Goal: Transaction & Acquisition: Purchase product/service

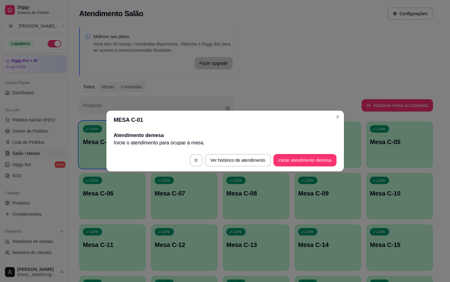
scroll to position [93, 0]
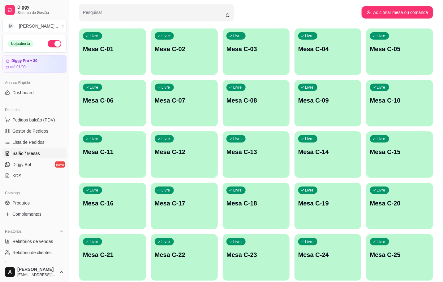
click at [398, 55] on div "Livre Mesa C-05" at bounding box center [399, 47] width 67 height 39
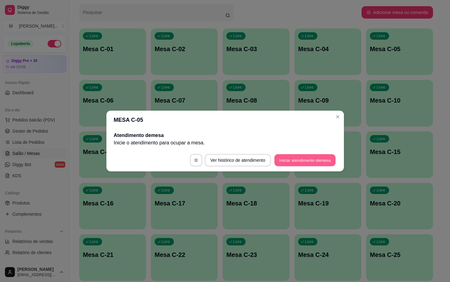
click at [312, 155] on button "Iniciar atendimento de mesa" at bounding box center [304, 160] width 61 height 12
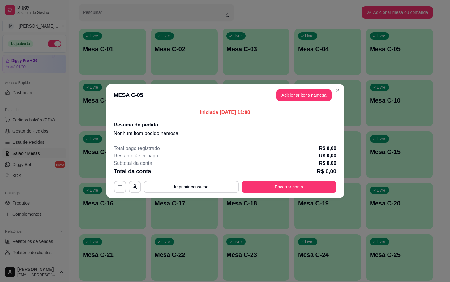
click at [316, 97] on button "Adicionar itens na mesa" at bounding box center [304, 95] width 55 height 12
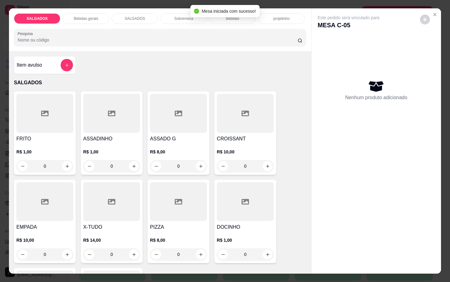
click at [48, 194] on div at bounding box center [44, 201] width 57 height 39
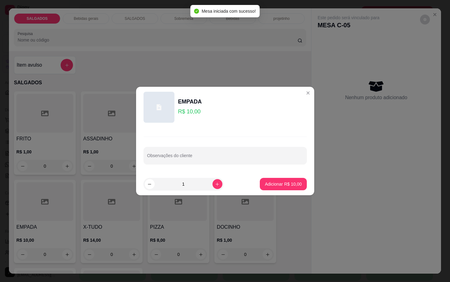
click at [302, 186] on footer "1 Adicionar R$ 10,00" at bounding box center [225, 184] width 178 height 22
click at [296, 183] on button "Adicionar R$ 10,00" at bounding box center [283, 184] width 47 height 12
type input "1"
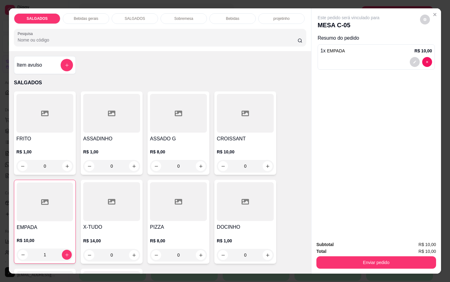
click at [193, 135] on h4 "ASSADO G" at bounding box center [178, 138] width 57 height 7
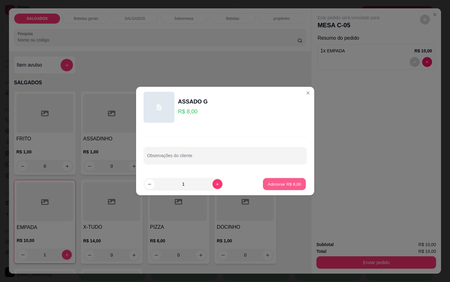
click at [263, 181] on button "Adicionar R$ 8,00" at bounding box center [284, 184] width 43 height 12
type input "1"
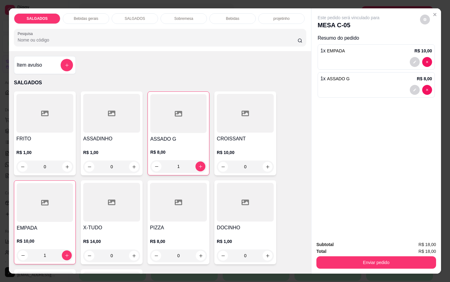
click at [63, 17] on div "Bebidas gerais" at bounding box center [86, 18] width 46 height 11
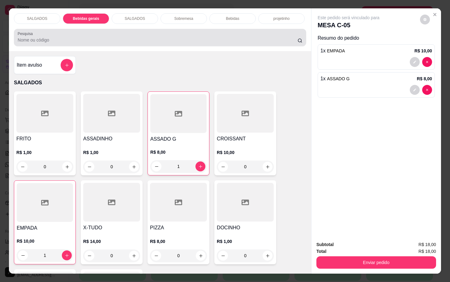
scroll to position [15, 0]
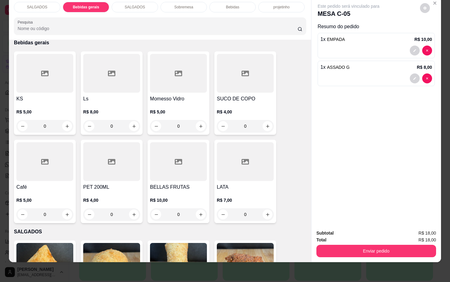
click at [228, 5] on p "Bebidas" at bounding box center [232, 7] width 13 height 5
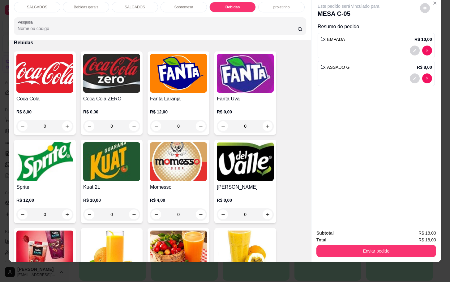
click at [51, 95] on h4 "Coca Cola" at bounding box center [44, 98] width 57 height 7
click at [210, 90] on div "Escolha uma das opções Obrigatório" at bounding box center [224, 87] width 163 height 14
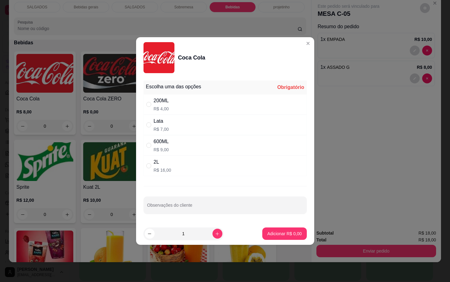
click at [195, 144] on div "600ML R$ 9,00" at bounding box center [225, 145] width 163 height 20
radio input "true"
drag, startPoint x: 210, startPoint y: 118, endPoint x: 209, endPoint y: 123, distance: 5.3
click at [211, 118] on div "Lata R$ 7,00" at bounding box center [225, 124] width 163 height 20
radio input "true"
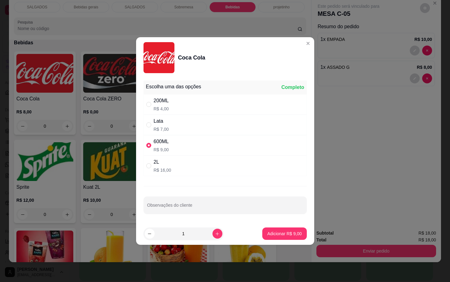
radio input "false"
click at [269, 222] on section "Coca Cola Escolha uma das opções Completo 200ML R$ 4,00 Lata R$ 7,00 600ML R$ 9…" at bounding box center [225, 140] width 178 height 207
click at [269, 230] on button "Adicionar R$ 7,00" at bounding box center [284, 233] width 44 height 12
type input "1"
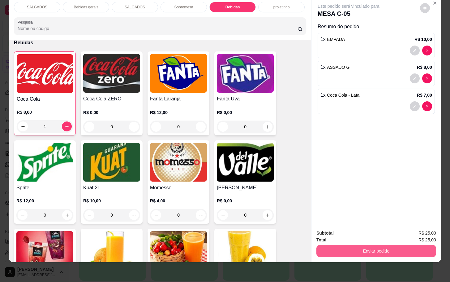
click at [360, 245] on button "Enviar pedido" at bounding box center [377, 250] width 120 height 12
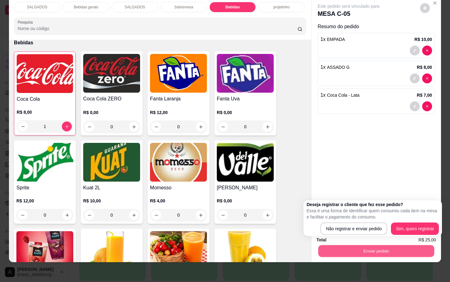
click at [356, 244] on button "Enviar pedido" at bounding box center [376, 250] width 116 height 12
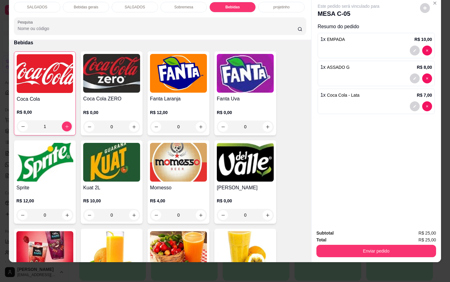
click at [330, 252] on div "Subtotal R$ 25,00 Total R$ 25,00 Enviar pedido" at bounding box center [377, 242] width 130 height 37
click at [330, 244] on button "Enviar pedido" at bounding box center [377, 250] width 120 height 12
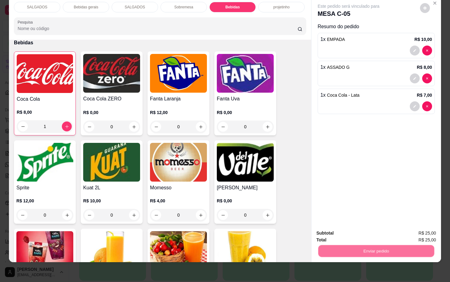
click at [332, 226] on button "Não registrar e enviar pedido" at bounding box center [355, 229] width 64 height 12
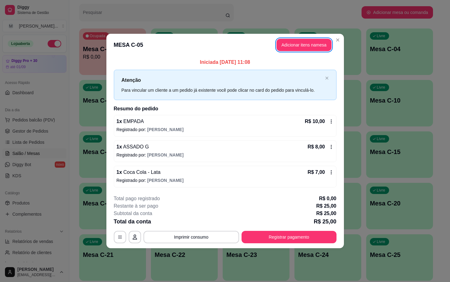
drag, startPoint x: 257, startPoint y: 179, endPoint x: 260, endPoint y: 173, distance: 7.2
click at [260, 173] on div "1 x Coca Cola - Lata R$ 7,00 Registrado por: [PERSON_NAME]" at bounding box center [225, 177] width 223 height 22
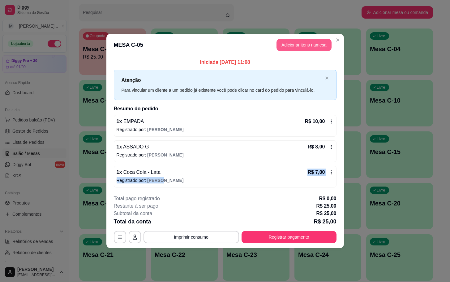
click at [315, 40] on button "Adicionar itens na mesa" at bounding box center [304, 45] width 55 height 12
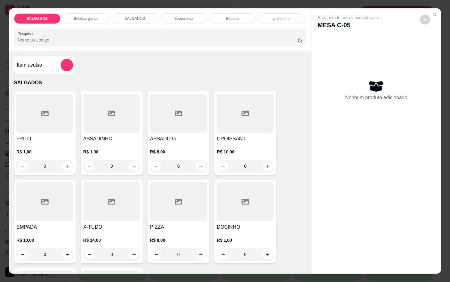
click at [171, 13] on div "Sobremesa" at bounding box center [184, 18] width 46 height 11
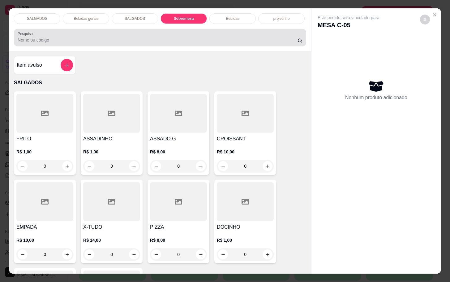
scroll to position [15, 0]
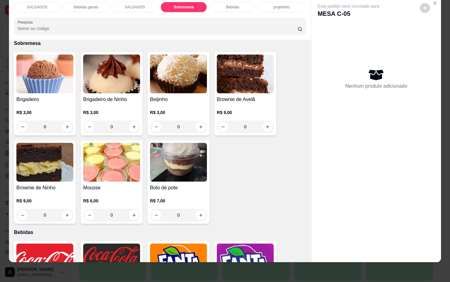
click at [221, 86] on img at bounding box center [245, 73] width 57 height 39
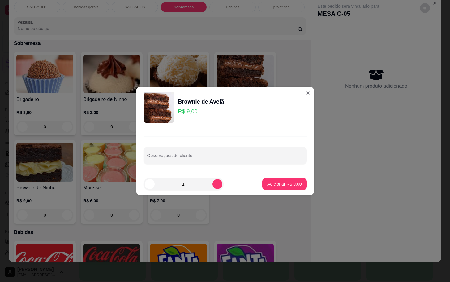
click at [273, 177] on footer "1 Adicionar R$ 9,00" at bounding box center [225, 184] width 178 height 22
click at [262, 183] on button "Adicionar R$ 9,00" at bounding box center [284, 184] width 44 height 12
type input "1"
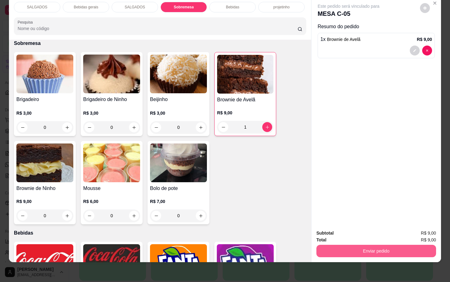
click at [335, 252] on div "Subtotal R$ 9,00 Total R$ 9,00 Enviar pedido" at bounding box center [377, 242] width 130 height 37
click at [347, 243] on div "Enviar pedido" at bounding box center [377, 250] width 120 height 14
click at [332, 245] on button "Enviar pedido" at bounding box center [376, 250] width 116 height 12
click at [332, 227] on button "Não registrar e enviar pedido" at bounding box center [355, 229] width 64 height 12
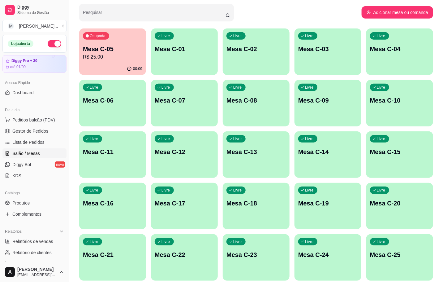
click at [127, 162] on div "Livre Mesa C-11" at bounding box center [112, 150] width 67 height 39
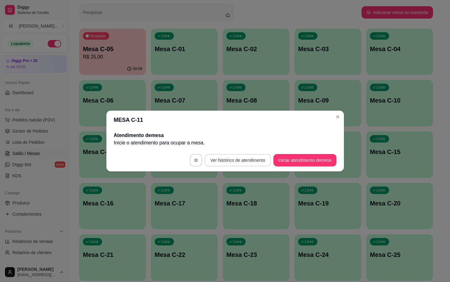
click at [283, 160] on button "Iniciar atendimento de mesa" at bounding box center [305, 160] width 63 height 12
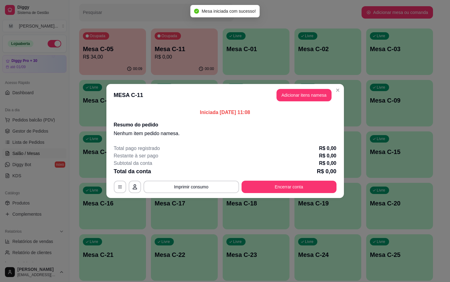
click at [299, 102] on header "MESA C-11 Adicionar itens na mesa" at bounding box center [225, 95] width 238 height 22
click at [300, 101] on header "MESA C-11 Adicionar itens na mesa" at bounding box center [225, 95] width 238 height 22
click at [302, 101] on header "MESA C-11 Adicionar itens na mesa" at bounding box center [225, 95] width 238 height 22
click at [304, 96] on button "Adicionar itens na mesa" at bounding box center [304, 95] width 55 height 12
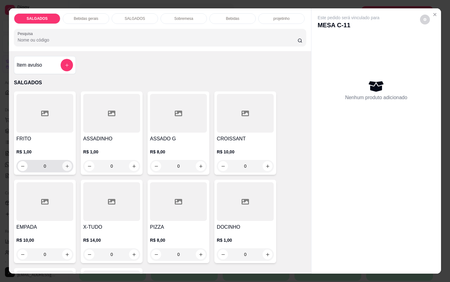
click at [65, 164] on icon "increase-product-quantity" at bounding box center [67, 166] width 5 height 5
click at [68, 164] on button "increase-product-quantity" at bounding box center [67, 166] width 10 height 10
click at [72, 162] on div "FRITO R$ 1,00 1" at bounding box center [45, 132] width 62 height 83
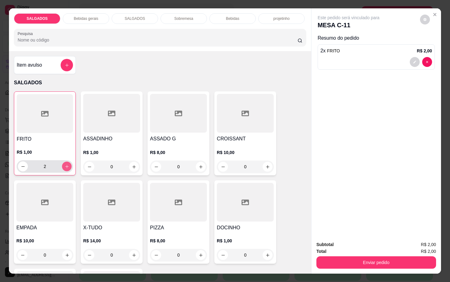
click at [66, 162] on button "increase-product-quantity" at bounding box center [67, 167] width 10 height 10
click at [65, 164] on icon "increase-product-quantity" at bounding box center [67, 166] width 5 height 5
type input "5"
click at [93, 21] on div "SALGADOS Bebidas gerais SALGADOS Sobremesa Bebidas projetinho Pesquisa" at bounding box center [160, 29] width 302 height 43
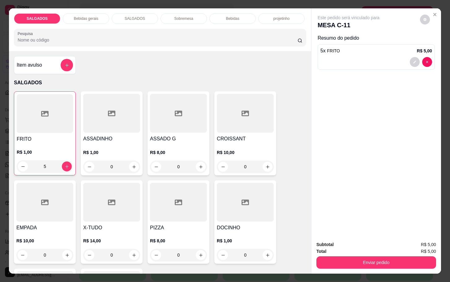
click at [90, 19] on div "Bebidas gerais" at bounding box center [86, 18] width 46 height 11
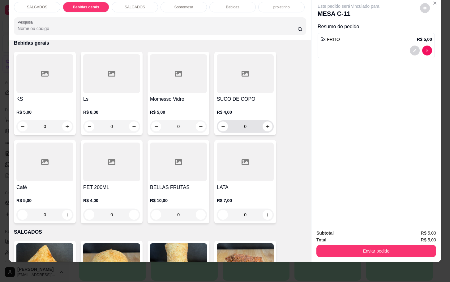
click at [219, 86] on div at bounding box center [245, 73] width 57 height 39
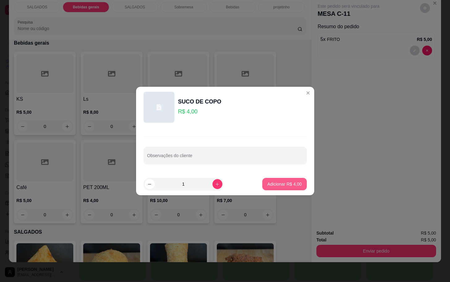
click at [267, 181] on p "Adicionar R$ 4,00" at bounding box center [284, 184] width 34 height 6
type input "1"
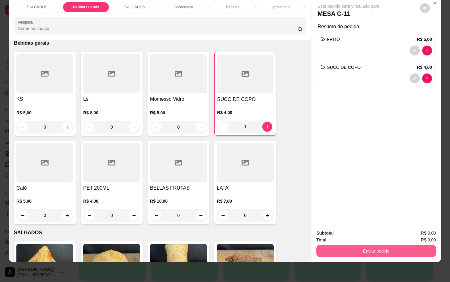
click at [371, 247] on button "Enviar pedido" at bounding box center [377, 250] width 120 height 12
click at [360, 232] on button "Não registrar e enviar pedido" at bounding box center [355, 229] width 64 height 12
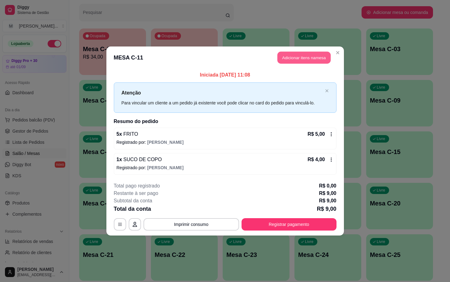
click at [297, 54] on button "Adicionar itens na mesa" at bounding box center [304, 58] width 53 height 12
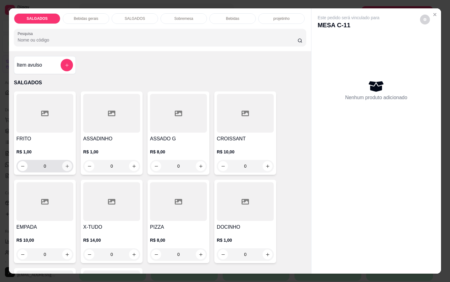
click at [65, 164] on icon "increase-product-quantity" at bounding box center [67, 166] width 5 height 5
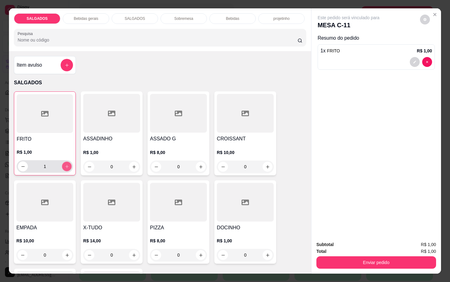
click at [65, 164] on icon "increase-product-quantity" at bounding box center [67, 166] width 5 height 5
type input "4"
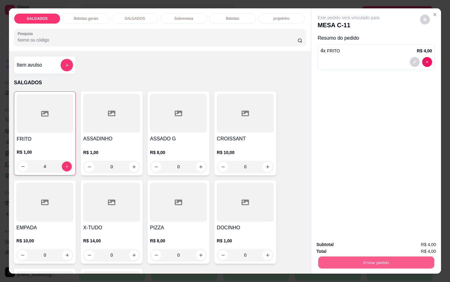
click at [360, 259] on button "Enviar pedido" at bounding box center [376, 262] width 116 height 12
click at [347, 238] on button "Não registrar e enviar pedido" at bounding box center [355, 243] width 62 height 11
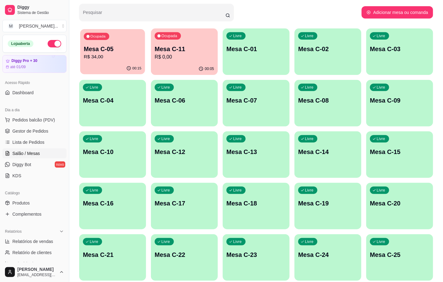
click at [133, 60] on div "Ocupada Mesa C-05 R$ 34,00" at bounding box center [112, 45] width 65 height 33
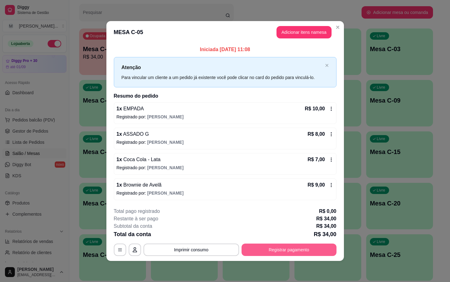
click at [272, 247] on button "Registrar pagamento" at bounding box center [289, 249] width 95 height 12
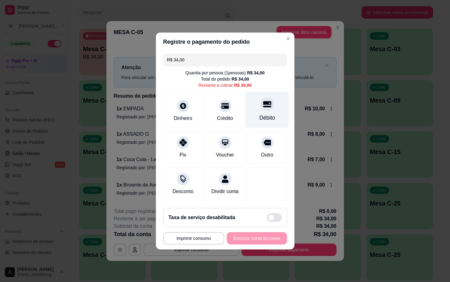
click at [253, 104] on div "Débito" at bounding box center [267, 110] width 44 height 36
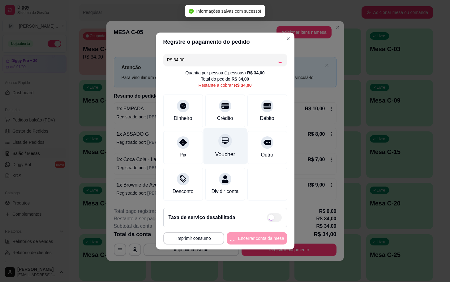
type input "R$ 0,00"
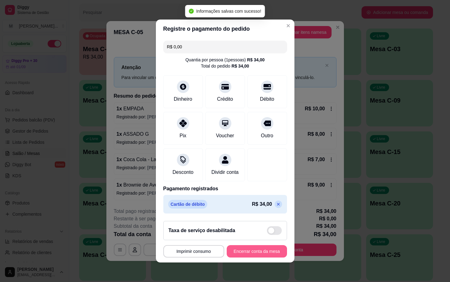
click at [253, 247] on footer "**********" at bounding box center [225, 239] width 139 height 46
click at [249, 254] on button "Encerrar conta da mesa" at bounding box center [257, 251] width 60 height 12
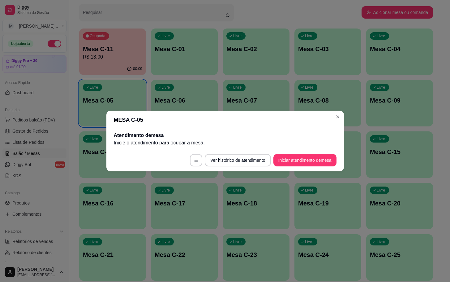
click at [299, 168] on footer "Ver histórico de atendimento Iniciar atendimento de mesa" at bounding box center [225, 160] width 238 height 22
click at [303, 158] on button "Iniciar atendimento de mesa" at bounding box center [305, 160] width 63 height 12
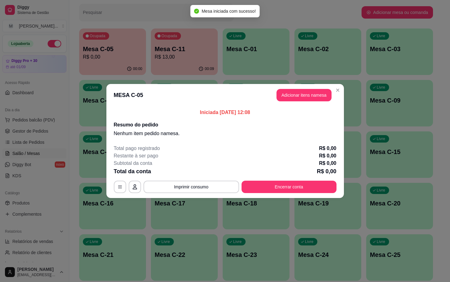
drag, startPoint x: 303, startPoint y: 86, endPoint x: 305, endPoint y: 90, distance: 4.5
click at [306, 86] on header "MESA C-05 Adicionar itens na mesa" at bounding box center [225, 95] width 238 height 22
click at [308, 90] on button "Adicionar itens na mesa" at bounding box center [304, 95] width 53 height 12
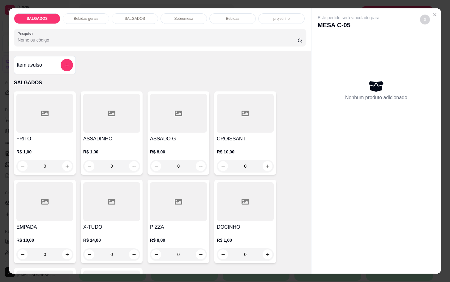
click at [40, 91] on div "FRITO R$ 1,00 0" at bounding box center [45, 132] width 62 height 83
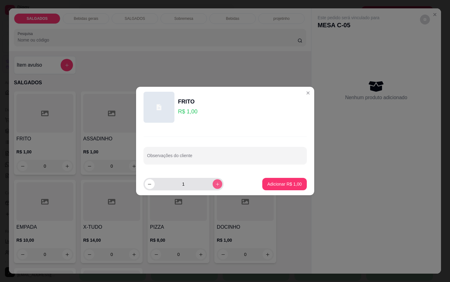
click at [215, 183] on icon "increase-product-quantity" at bounding box center [217, 184] width 5 height 5
click at [215, 185] on icon "increase-product-quantity" at bounding box center [217, 184] width 5 height 5
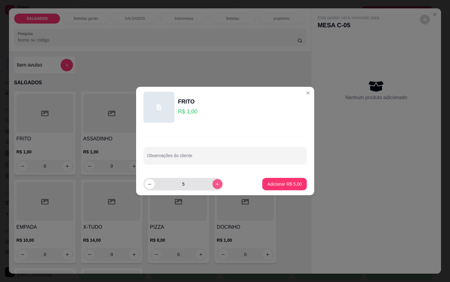
type input "6"
click at [278, 178] on button "Adicionar R$ 6,00" at bounding box center [284, 184] width 43 height 12
type input "6"
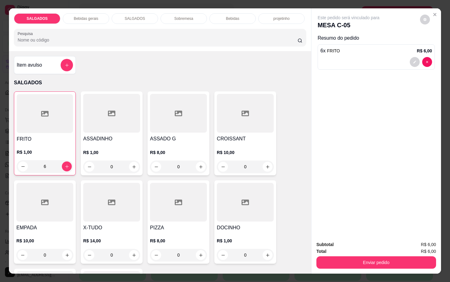
click at [94, 16] on p "Bebidas gerais" at bounding box center [86, 18] width 24 height 5
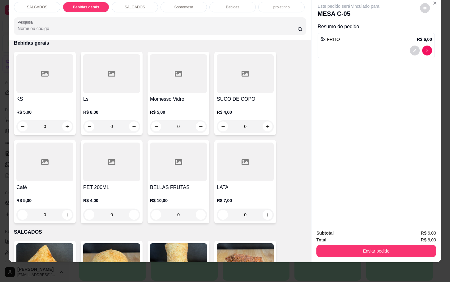
click at [228, 86] on div at bounding box center [245, 73] width 57 height 39
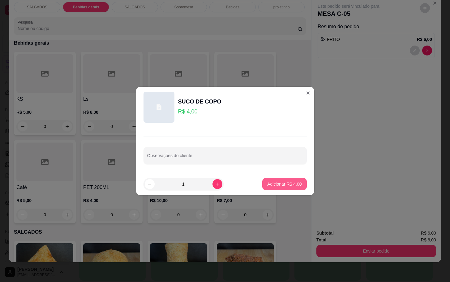
click at [290, 182] on p "Adicionar R$ 4,00" at bounding box center [284, 184] width 34 height 6
type input "1"
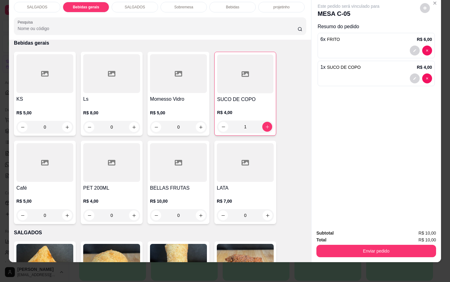
click at [372, 243] on div "Enviar pedido" at bounding box center [377, 250] width 120 height 14
click at [371, 244] on button "Enviar pedido" at bounding box center [377, 250] width 120 height 12
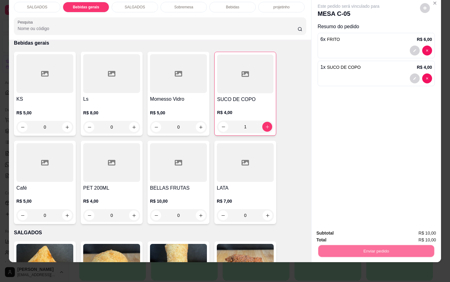
click at [365, 232] on button "Não registrar e enviar pedido" at bounding box center [355, 228] width 62 height 11
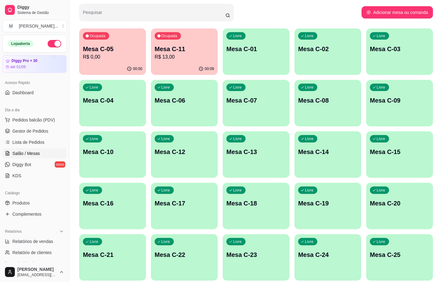
click at [166, 69] on div "00:09" at bounding box center [184, 69] width 67 height 12
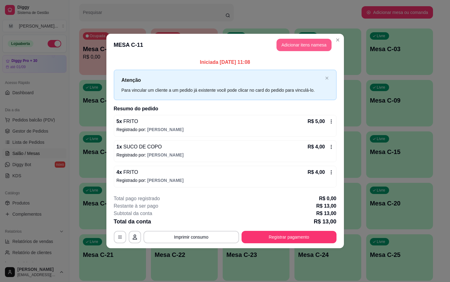
click at [289, 39] on button "Adicionar itens na mesa" at bounding box center [304, 45] width 55 height 12
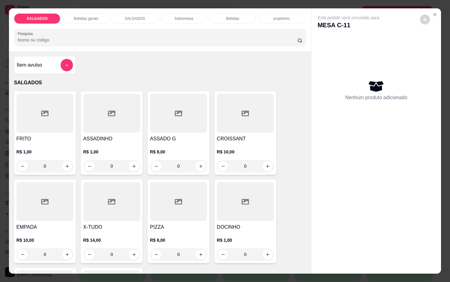
click at [42, 121] on div at bounding box center [44, 113] width 57 height 39
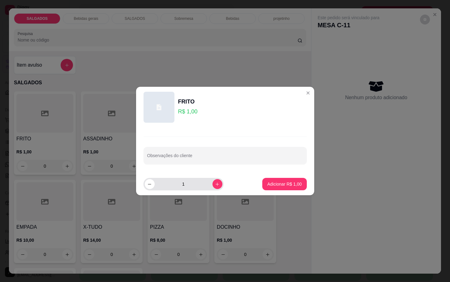
drag, startPoint x: 207, startPoint y: 181, endPoint x: 212, endPoint y: 182, distance: 4.5
click at [210, 181] on div "1" at bounding box center [184, 184] width 78 height 12
click at [215, 184] on icon "increase-product-quantity" at bounding box center [217, 184] width 5 height 5
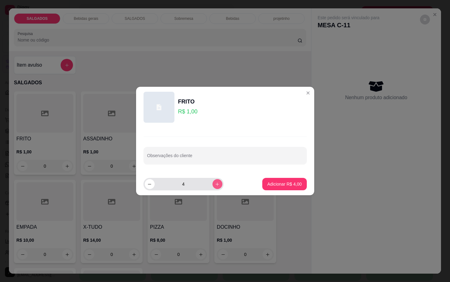
click at [215, 184] on icon "increase-product-quantity" at bounding box center [217, 184] width 5 height 5
click at [213, 188] on button "increase-product-quantity" at bounding box center [218, 184] width 10 height 10
type input "7"
drag, startPoint x: 256, startPoint y: 183, endPoint x: 278, endPoint y: 182, distance: 22.9
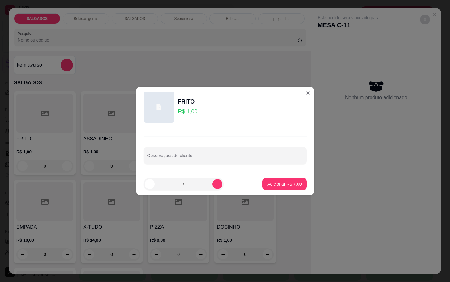
click at [256, 183] on footer "7 Adicionar R$ 7,00" at bounding box center [225, 184] width 178 height 22
click at [278, 181] on p "Adicionar R$ 7,00" at bounding box center [284, 184] width 33 height 6
type input "7"
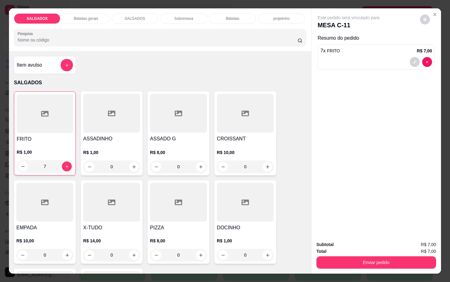
click at [341, 250] on div "Total R$ 7,00" at bounding box center [377, 251] width 120 height 7
click at [335, 259] on button "Enviar pedido" at bounding box center [377, 262] width 120 height 12
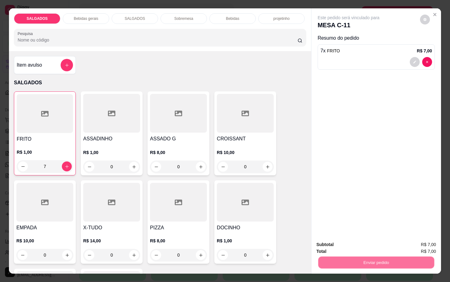
click at [333, 239] on button "Não registrar e enviar pedido" at bounding box center [355, 244] width 64 height 12
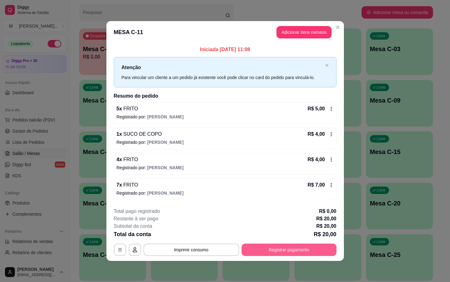
click at [313, 246] on button "Registrar pagamento" at bounding box center [289, 249] width 95 height 12
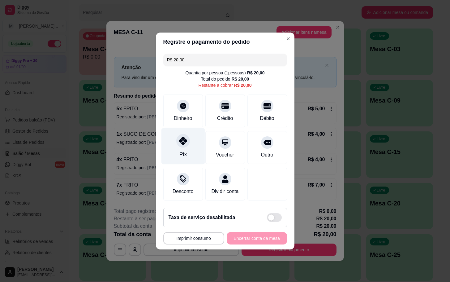
click at [192, 142] on div "Pix" at bounding box center [183, 146] width 44 height 36
type input "R$ 0,00"
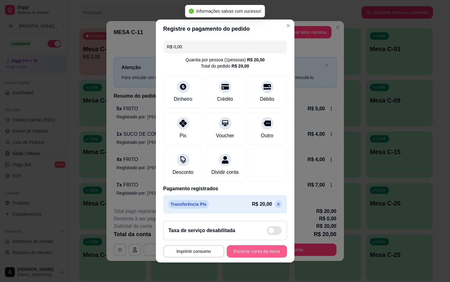
click at [245, 253] on button "Encerrar conta da mesa" at bounding box center [257, 251] width 60 height 12
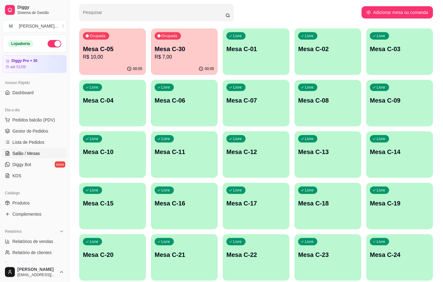
click at [209, 28] on div "Melhore seu plano Você tem 30 mesas / comandas disponíveis. Obtenha o Diggy Bot…" at bounding box center [256, 135] width 374 height 408
click at [196, 37] on div "Ocupada Mesa C-30 R$ 7,00" at bounding box center [184, 45] width 65 height 33
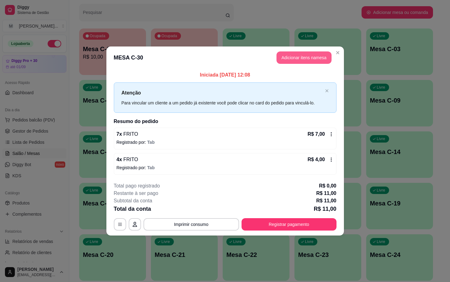
click at [313, 54] on button "Adicionar itens na mesa" at bounding box center [304, 57] width 55 height 12
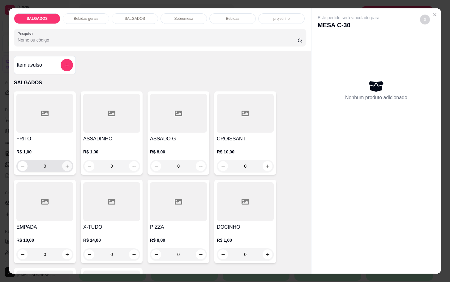
click at [65, 164] on icon "increase-product-quantity" at bounding box center [67, 166] width 5 height 5
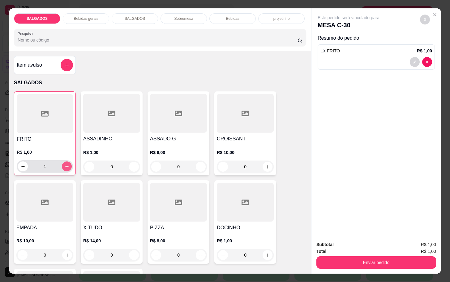
click at [68, 163] on button "increase-product-quantity" at bounding box center [67, 166] width 10 height 10
type input "2"
click at [382, 260] on button "Enviar pedido" at bounding box center [377, 262] width 120 height 12
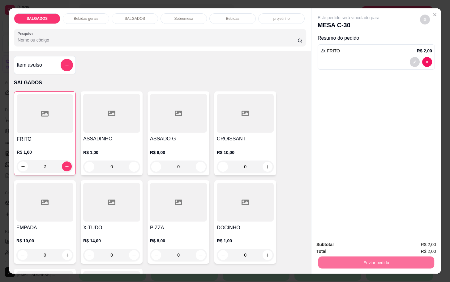
click at [374, 241] on button "Não registrar e enviar pedido" at bounding box center [355, 244] width 64 height 12
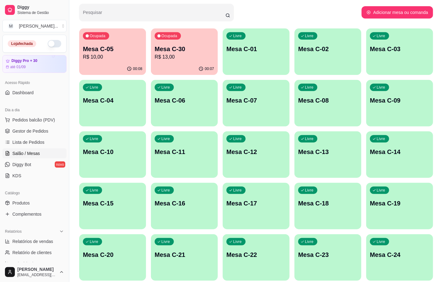
click at [110, 68] on div "00:08" at bounding box center [112, 69] width 67 height 12
click at [96, 63] on div "00:08" at bounding box center [112, 69] width 67 height 12
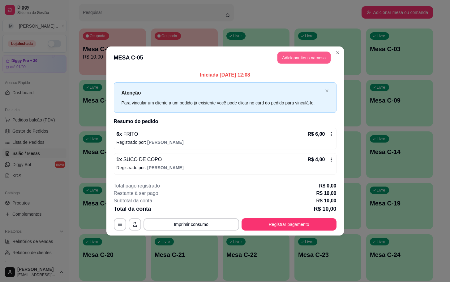
click at [311, 60] on button "Adicionar itens na mesa" at bounding box center [304, 58] width 53 height 12
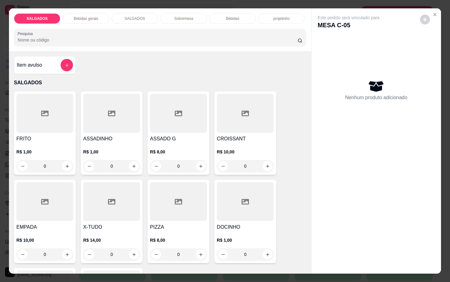
click at [182, 18] on div "Sobremesa" at bounding box center [184, 18] width 46 height 11
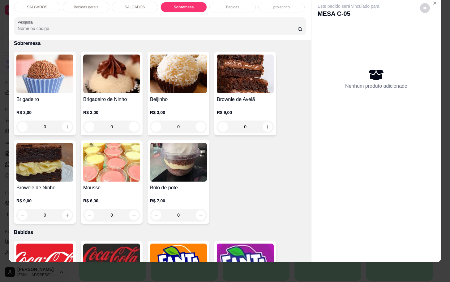
click at [186, 184] on h4 "Bolo de pote" at bounding box center [178, 187] width 57 height 7
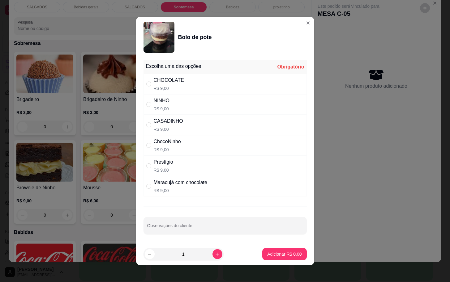
click at [162, 133] on div "CASADINHO R$ 9,00" at bounding box center [225, 124] width 163 height 20
radio input "true"
click at [268, 258] on button "Adicionar R$ 9,00" at bounding box center [284, 254] width 43 height 12
type input "1"
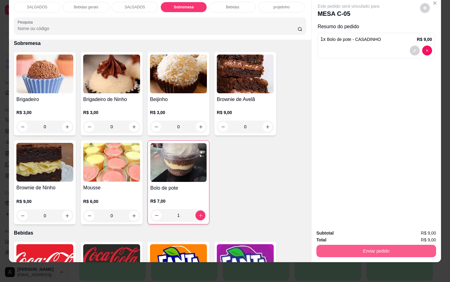
click at [350, 244] on button "Enviar pedido" at bounding box center [377, 250] width 120 height 12
click at [355, 226] on button "Não registrar e enviar pedido" at bounding box center [355, 229] width 64 height 12
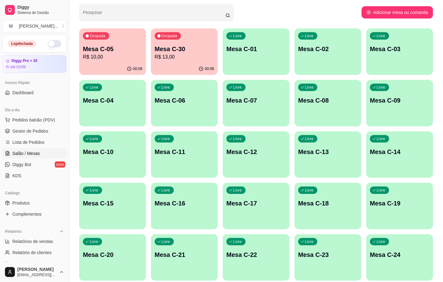
click at [172, 62] on div "Ocupada Mesa C-30 R$ 13,00" at bounding box center [184, 45] width 67 height 34
click at [192, 63] on div "00:08" at bounding box center [184, 69] width 67 height 12
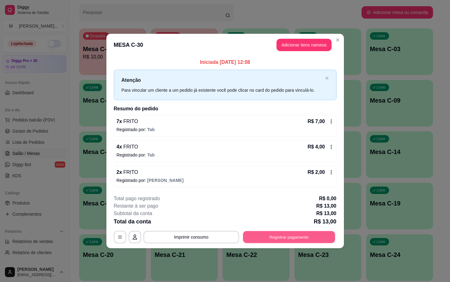
click at [293, 235] on button "Registrar pagamento" at bounding box center [289, 237] width 92 height 12
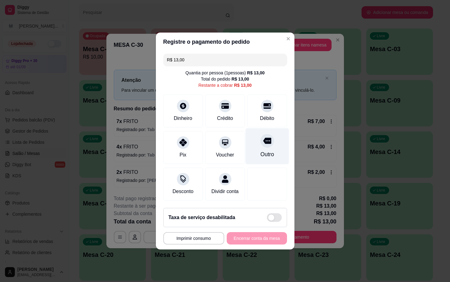
click at [265, 150] on div "Outro" at bounding box center [267, 154] width 14 height 8
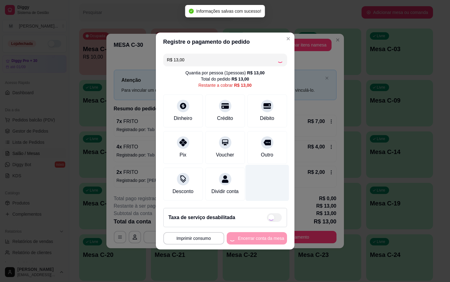
type input "R$ 0,00"
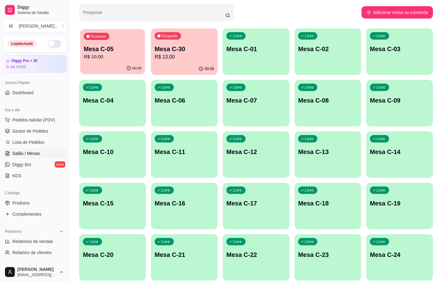
click at [119, 47] on p "Mesa C-05" at bounding box center [113, 49] width 58 height 8
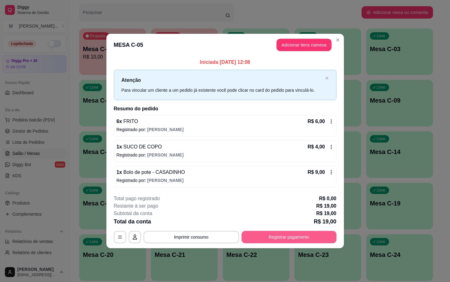
click at [279, 238] on button "Registrar pagamento" at bounding box center [289, 237] width 95 height 12
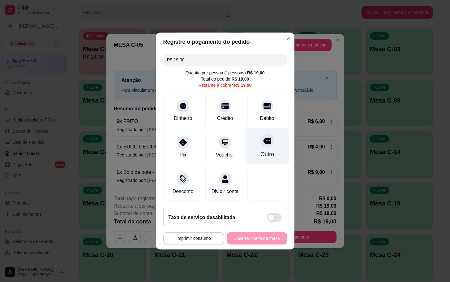
click at [252, 148] on div "Outro" at bounding box center [267, 146] width 44 height 36
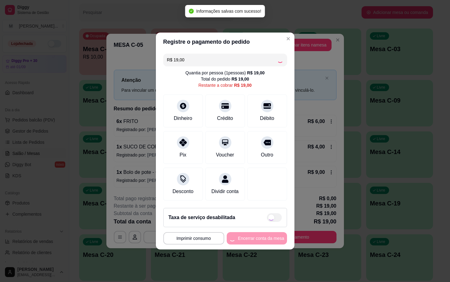
type input "R$ 0,00"
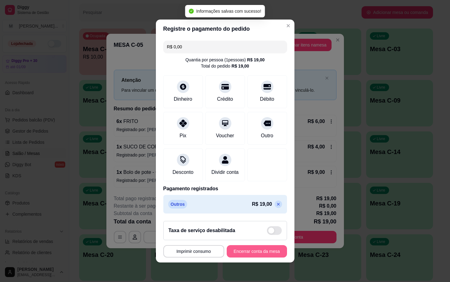
click at [254, 255] on button "Encerrar conta da mesa" at bounding box center [257, 251] width 60 height 12
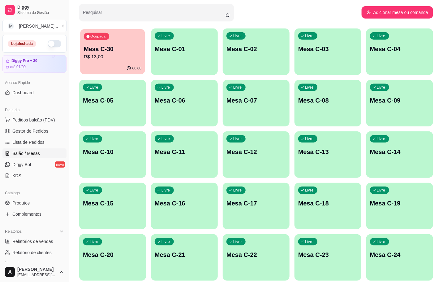
click at [125, 66] on div "00:08" at bounding box center [112, 68] width 65 height 12
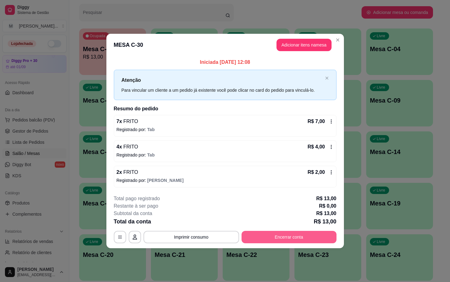
click at [288, 236] on button "Encerrar conta" at bounding box center [289, 237] width 95 height 12
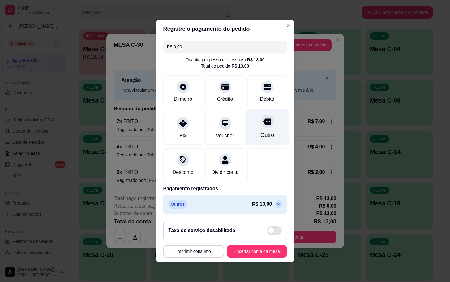
click at [255, 109] on div "Outro" at bounding box center [267, 127] width 44 height 36
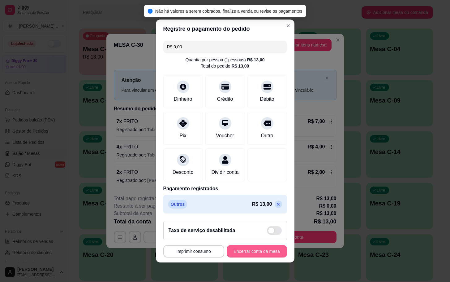
click at [252, 257] on button "Encerrar conta da mesa" at bounding box center [257, 251] width 60 height 12
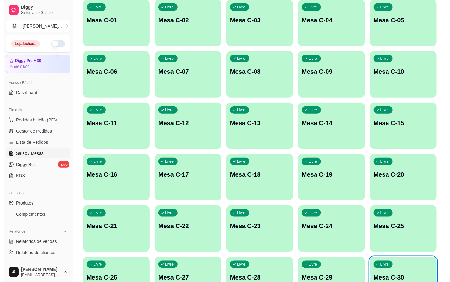
scroll to position [29, 0]
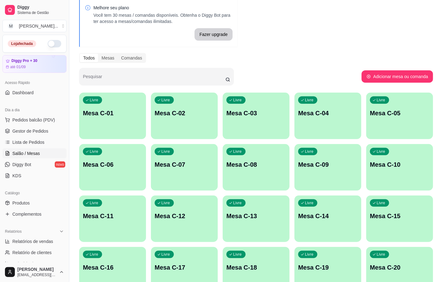
click at [112, 212] on p "Mesa C-11" at bounding box center [112, 215] width 59 height 9
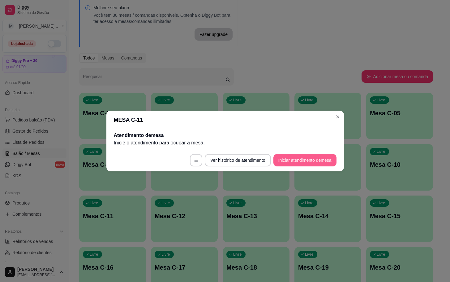
click at [309, 164] on button "Iniciar atendimento de mesa" at bounding box center [305, 160] width 63 height 12
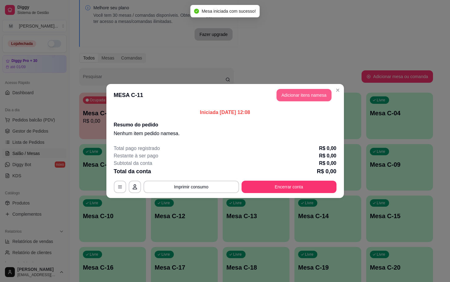
click at [321, 88] on header "MESA C-11 Adicionar itens na mesa" at bounding box center [225, 95] width 238 height 22
click at [302, 89] on button "Adicionar itens na mesa" at bounding box center [304, 95] width 55 height 12
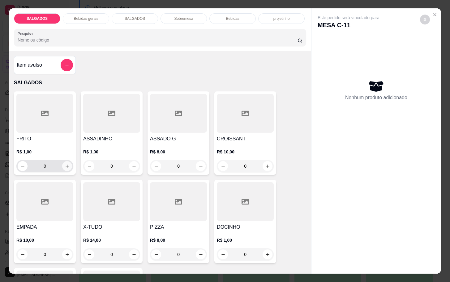
click at [65, 164] on icon "increase-product-quantity" at bounding box center [67, 166] width 5 height 5
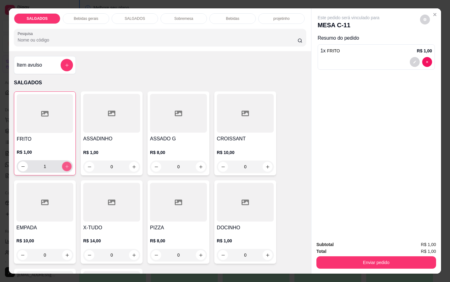
click at [65, 164] on icon "increase-product-quantity" at bounding box center [67, 166] width 5 height 5
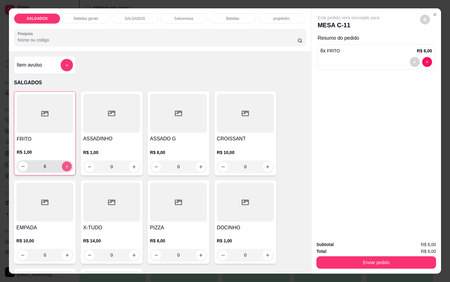
click at [65, 164] on icon "increase-product-quantity" at bounding box center [67, 166] width 5 height 5
type input "7"
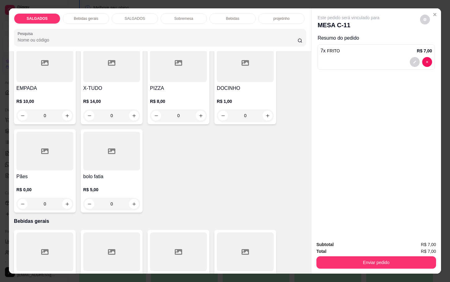
scroll to position [232, 0]
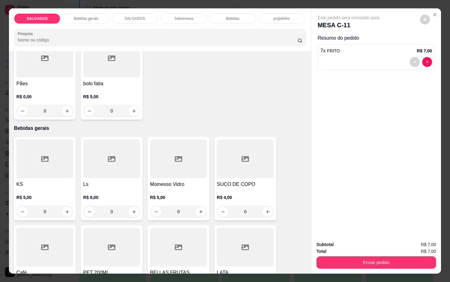
click at [82, 16] on p "Bebidas gerais" at bounding box center [86, 18] width 24 height 5
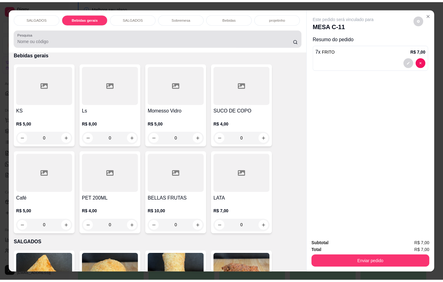
scroll to position [15, 0]
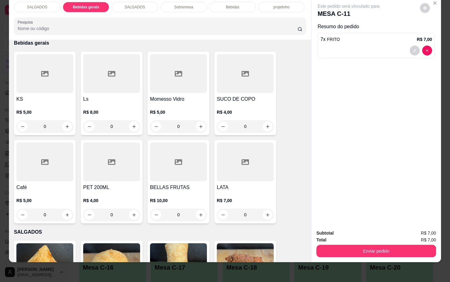
drag, startPoint x: 209, startPoint y: 66, endPoint x: 219, endPoint y: 71, distance: 11.1
click at [215, 66] on div "KS R$ 5,00 0 Ls R$ 8,00 0 Momesso Vidro R$ 5,00 0 SUCO DE COPO R$ 4,00 0 Café R…" at bounding box center [160, 137] width 292 height 171
click at [260, 103] on div "R$ 4,00 0" at bounding box center [245, 118] width 57 height 30
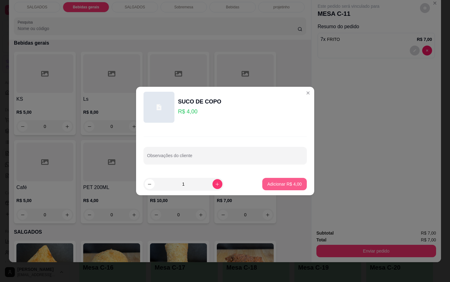
click at [270, 187] on button "Adicionar R$ 4,00" at bounding box center [284, 184] width 44 height 12
type input "1"
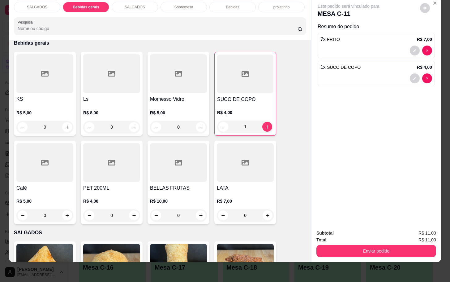
click at [361, 264] on div "SALGADOS Bebidas gerais SALGADOS Sobremesa Bebidas projetinho Pesquisa Item avu…" at bounding box center [225, 141] width 450 height 282
click at [356, 256] on div "SALGADOS Bebidas gerais SALGADOS Sobremesa Bebidas projetinho Pesquisa Item avu…" at bounding box center [225, 141] width 450 height 282
click at [355, 253] on div "Subtotal R$ 11,00 Total R$ 11,00 Enviar pedido" at bounding box center [377, 242] width 130 height 37
drag, startPoint x: 351, startPoint y: 251, endPoint x: 352, endPoint y: 244, distance: 6.3
click at [352, 250] on div "Subtotal R$ 11,00 Total R$ 11,00 Enviar pedido" at bounding box center [377, 242] width 130 height 37
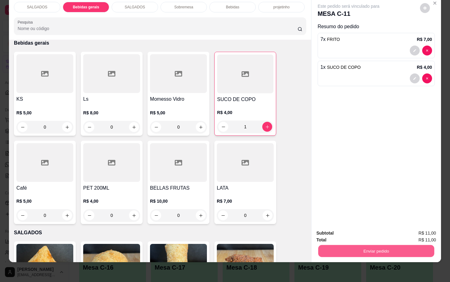
click at [352, 244] on button "Enviar pedido" at bounding box center [376, 250] width 116 height 12
click at [347, 228] on button "Não registrar e enviar pedido" at bounding box center [355, 229] width 64 height 12
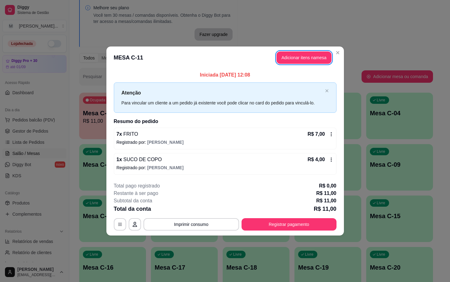
click at [300, 50] on header "MESA C-11 Adicionar itens na mesa" at bounding box center [225, 57] width 238 height 22
click at [299, 53] on button "Adicionar itens na mesa" at bounding box center [304, 57] width 55 height 12
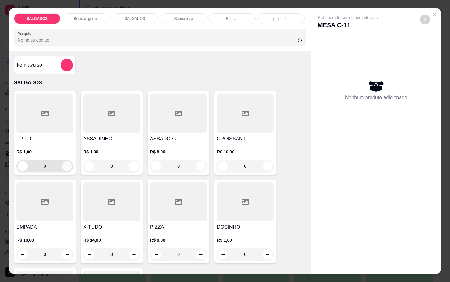
click at [65, 165] on icon "increase-product-quantity" at bounding box center [67, 166] width 5 height 5
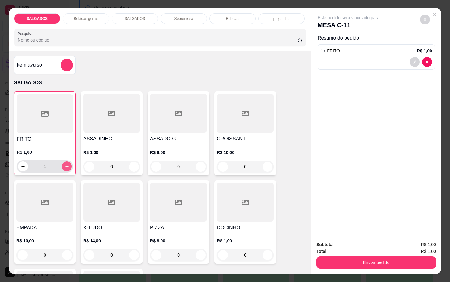
click at [65, 164] on icon "increase-product-quantity" at bounding box center [67, 166] width 5 height 5
type input "3"
click at [390, 262] on button "Enviar pedido" at bounding box center [377, 262] width 120 height 12
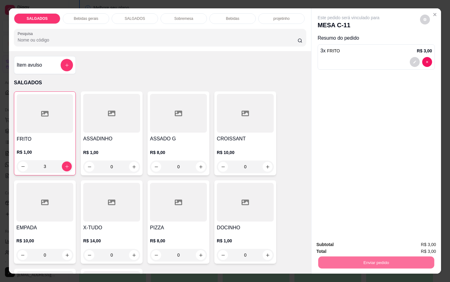
click at [380, 246] on button "Não registrar e enviar pedido" at bounding box center [355, 244] width 64 height 12
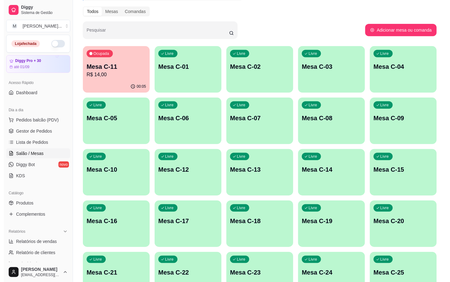
scroll to position [168, 0]
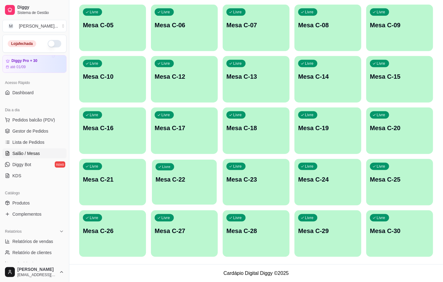
click at [172, 166] on div "Livre" at bounding box center [165, 166] width 19 height 7
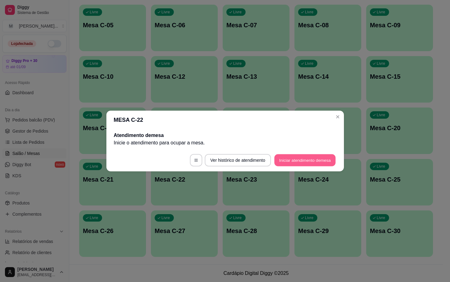
click at [290, 163] on button "Iniciar atendimento de mesa" at bounding box center [304, 160] width 61 height 12
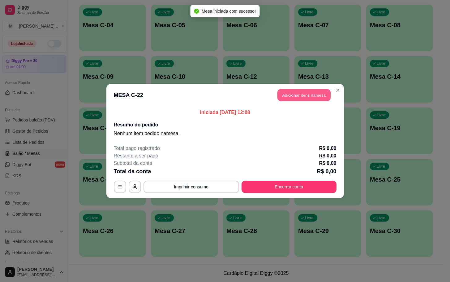
click at [297, 96] on button "Adicionar itens na mesa" at bounding box center [304, 95] width 53 height 12
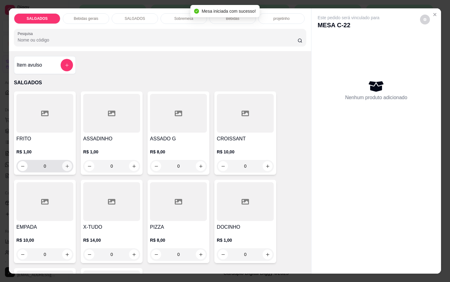
click at [65, 165] on icon "increase-product-quantity" at bounding box center [67, 166] width 5 height 5
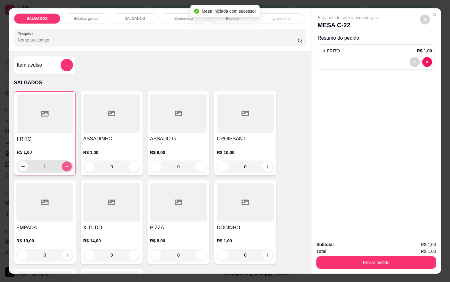
click at [65, 165] on icon "increase-product-quantity" at bounding box center [67, 166] width 5 height 5
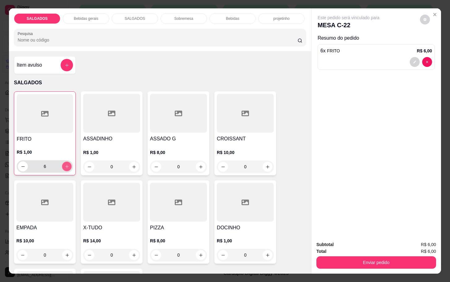
click at [65, 165] on icon "increase-product-quantity" at bounding box center [67, 166] width 5 height 5
type input "8"
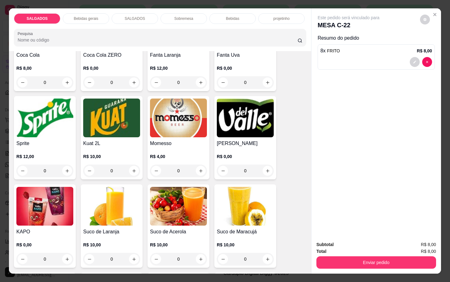
scroll to position [1253, 0]
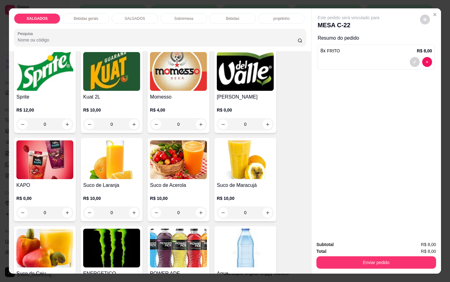
click at [247, 101] on div "R$ 0,00 0" at bounding box center [245, 116] width 57 height 30
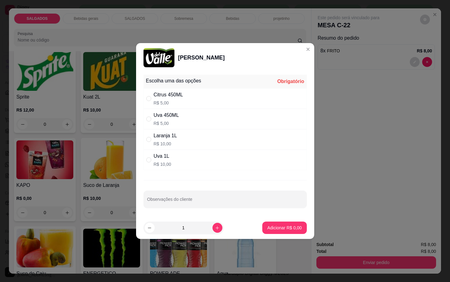
click at [178, 115] on div "Uva 450ML" at bounding box center [166, 114] width 25 height 7
radio input "true"
click at [273, 234] on button "Adicionar R$ 5,00" at bounding box center [284, 227] width 44 height 12
type input "1"
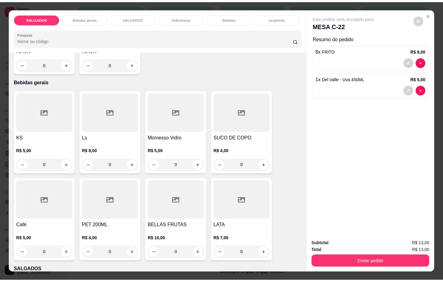
scroll to position [232, 0]
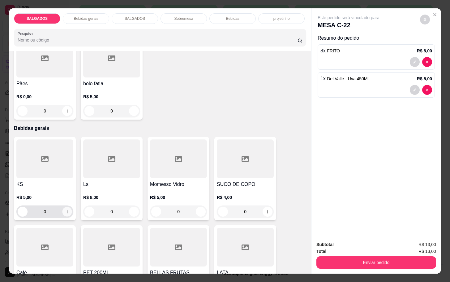
click at [65, 209] on icon "increase-product-quantity" at bounding box center [67, 211] width 5 height 5
type input "1"
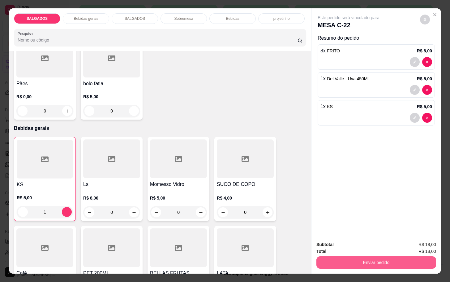
click at [341, 256] on button "Enviar pedido" at bounding box center [377, 262] width 120 height 12
click at [343, 256] on button "Enviar pedido" at bounding box center [376, 262] width 116 height 12
click at [342, 239] on button "Não registrar e enviar pedido" at bounding box center [355, 244] width 64 height 12
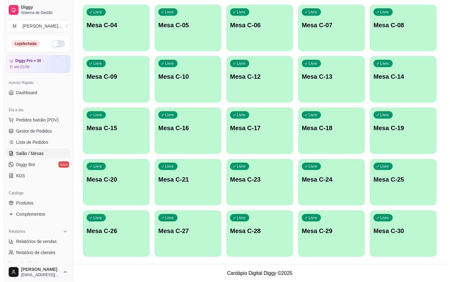
scroll to position [0, 0]
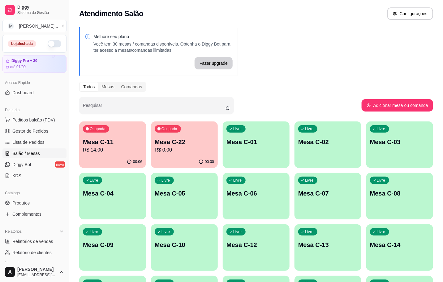
click at [121, 152] on p "R$ 14,00" at bounding box center [112, 149] width 59 height 7
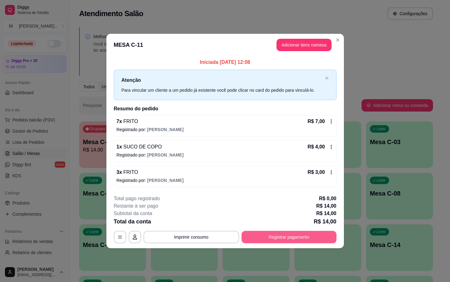
click at [287, 234] on button "Registrar pagamento" at bounding box center [289, 237] width 95 height 12
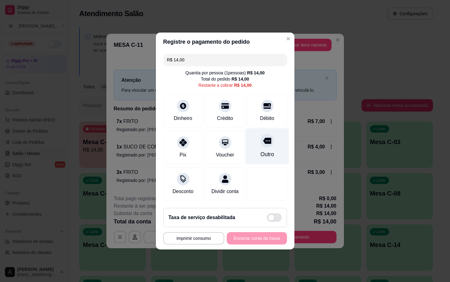
click at [260, 150] on div "Outro" at bounding box center [267, 154] width 14 height 8
type input "R$ 0,00"
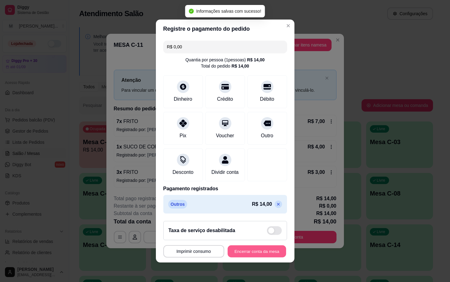
click at [243, 257] on button "Encerrar conta da mesa" at bounding box center [257, 251] width 58 height 12
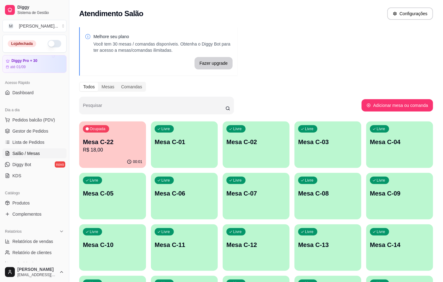
click at [97, 136] on div "Ocupada Mesa C-22 R$ 18,00" at bounding box center [112, 138] width 67 height 34
click at [117, 145] on p "Mesa C-22" at bounding box center [112, 141] width 59 height 9
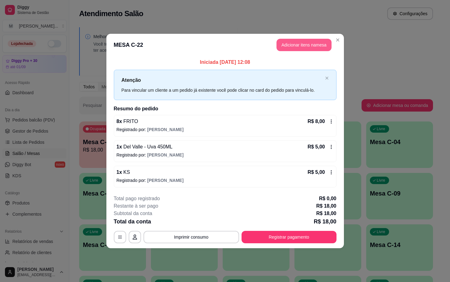
click at [306, 48] on button "Adicionar itens na mesa" at bounding box center [304, 45] width 55 height 12
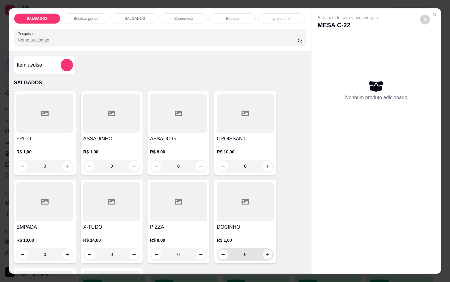
click at [265, 253] on icon "increase-product-quantity" at bounding box center [267, 254] width 5 height 5
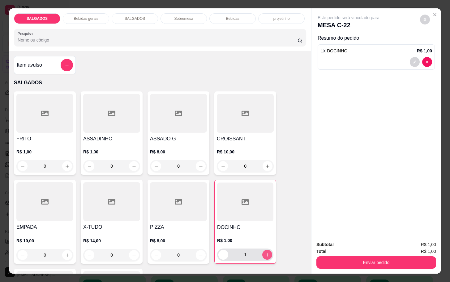
click at [265, 253] on icon "increase-product-quantity" at bounding box center [267, 254] width 5 height 5
type input "2"
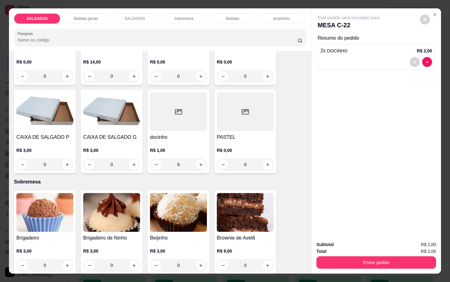
scroll to position [928, 0]
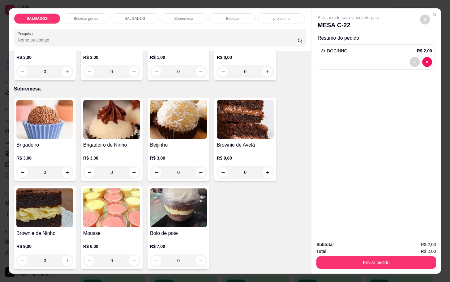
click at [112, 216] on img at bounding box center [111, 207] width 57 height 39
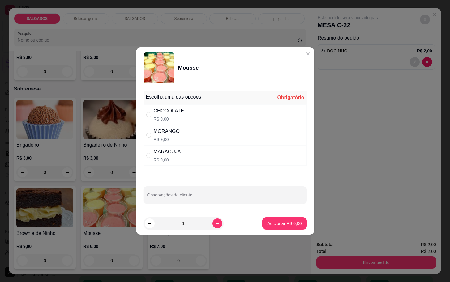
click at [193, 131] on div "MORANGO R$ 9,00" at bounding box center [225, 135] width 163 height 20
radio input "true"
click at [294, 224] on p "Adicionar R$ 9,00" at bounding box center [284, 223] width 33 height 6
type input "1"
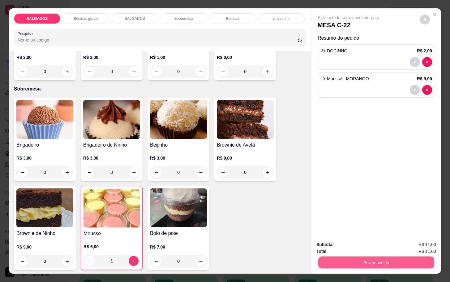
click at [345, 259] on button "Enviar pedido" at bounding box center [376, 262] width 116 height 12
click at [349, 246] on button "Não registrar e enviar pedido" at bounding box center [355, 244] width 64 height 12
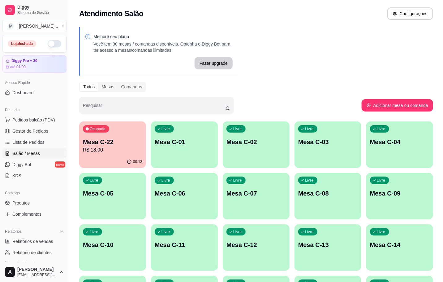
click at [217, 241] on div "Ocupada Mesa C-22 R$ 18,00 00:13 Livre Mesa C-01 Livre Mesa C-02 Livre Mesa C-0…" at bounding box center [256, 272] width 354 height 303
click at [213, 245] on div "Livre Mesa C-11" at bounding box center [184, 243] width 67 height 39
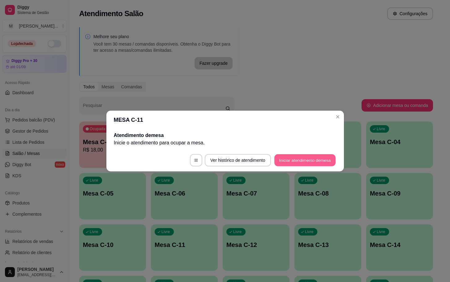
click at [315, 165] on button "Iniciar atendimento de mesa" at bounding box center [304, 160] width 61 height 12
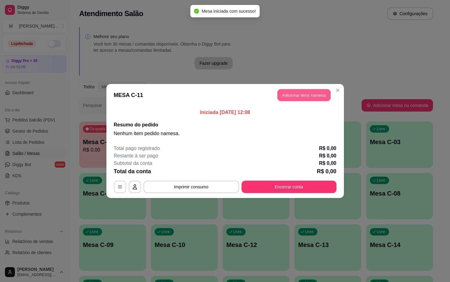
click at [313, 99] on button "Adicionar itens na mesa" at bounding box center [304, 95] width 53 height 12
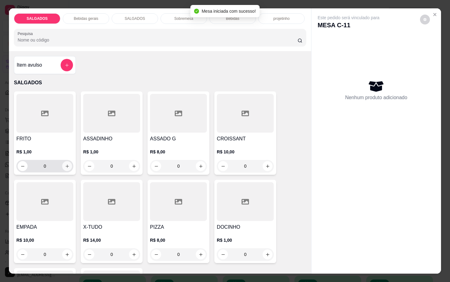
click at [68, 162] on button "increase-product-quantity" at bounding box center [67, 166] width 10 height 10
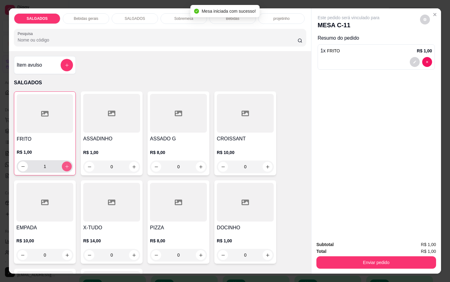
click at [68, 162] on button "increase-product-quantity" at bounding box center [67, 166] width 10 height 10
click at [68, 162] on button "increase-product-quantity" at bounding box center [67, 167] width 10 height 10
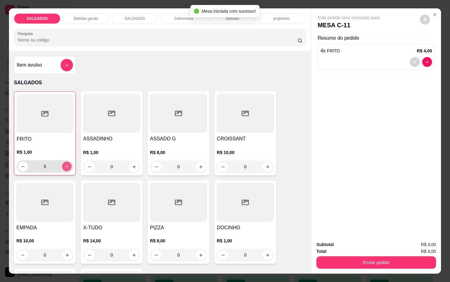
click at [65, 164] on icon "increase-product-quantity" at bounding box center [67, 166] width 5 height 5
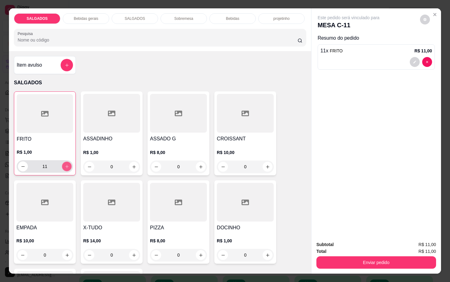
click at [65, 164] on icon "increase-product-quantity" at bounding box center [67, 166] width 5 height 5
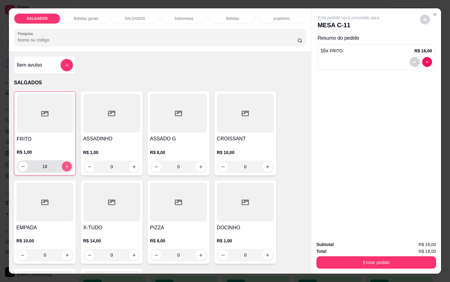
click at [65, 164] on icon "increase-product-quantity" at bounding box center [67, 166] width 5 height 5
type input "18"
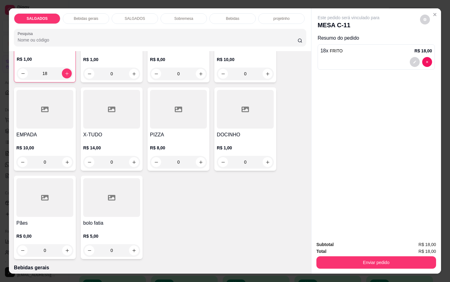
click at [170, 138] on div "R$ 8,00 0" at bounding box center [178, 153] width 57 height 30
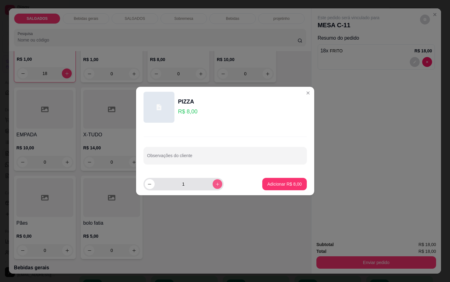
click at [213, 186] on button "increase-product-quantity" at bounding box center [218, 184] width 10 height 10
type input "2"
click at [281, 176] on footer "2 Adicionar R$ 16,00" at bounding box center [225, 184] width 178 height 22
click at [265, 183] on p "Adicionar R$ 16,00" at bounding box center [283, 184] width 37 height 6
type input "2"
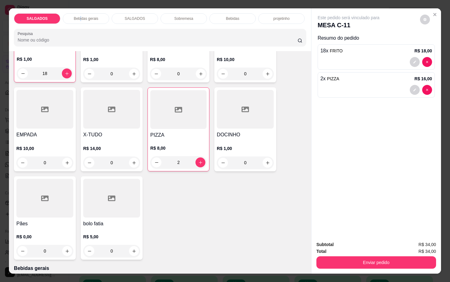
click at [78, 16] on p "Bebidas gerais" at bounding box center [86, 18] width 24 height 5
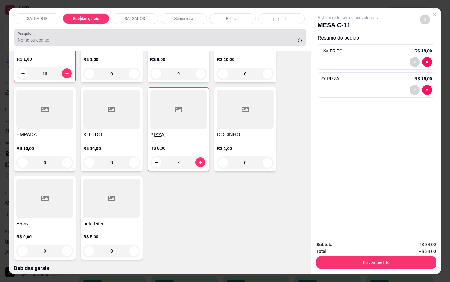
scroll to position [15, 0]
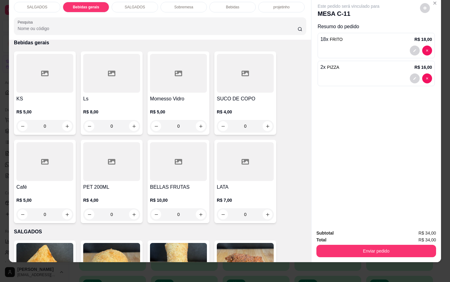
click at [187, 78] on div at bounding box center [178, 73] width 57 height 39
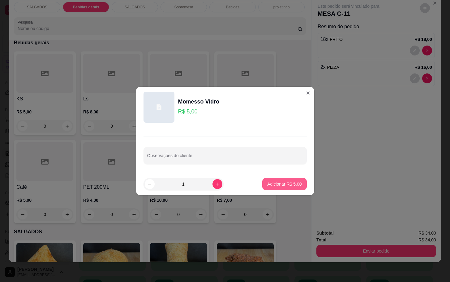
click at [270, 174] on footer "1 Adicionar R$ 5,00" at bounding box center [225, 184] width 178 height 22
click at [280, 184] on p "Adicionar R$ 5,00" at bounding box center [284, 184] width 34 height 6
type input "1"
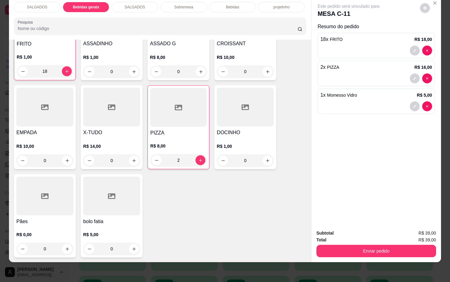
scroll to position [31, 0]
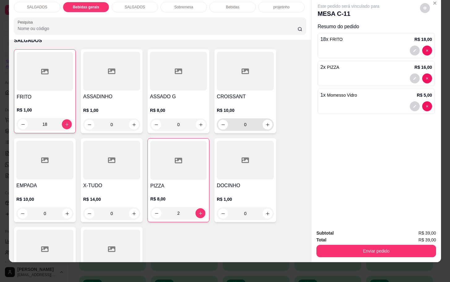
drag, startPoint x: 231, startPoint y: 170, endPoint x: 236, endPoint y: 170, distance: 4.3
click at [236, 170] on div at bounding box center [245, 159] width 57 height 39
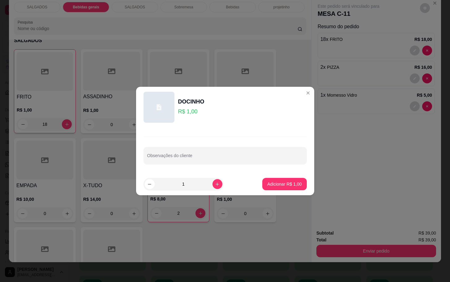
click at [285, 176] on footer "1 Adicionar R$ 1,00" at bounding box center [225, 184] width 178 height 22
click at [282, 179] on button "Adicionar R$ 1,00" at bounding box center [284, 184] width 43 height 12
type input "1"
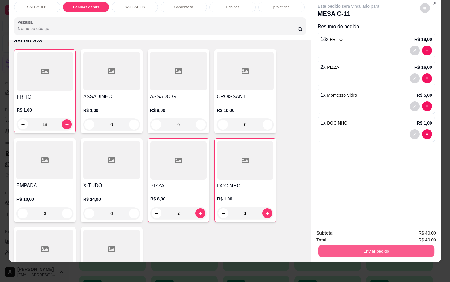
click at [331, 244] on button "Enviar pedido" at bounding box center [376, 250] width 116 height 12
click at [334, 226] on button "Não registrar e enviar pedido" at bounding box center [355, 229] width 64 height 12
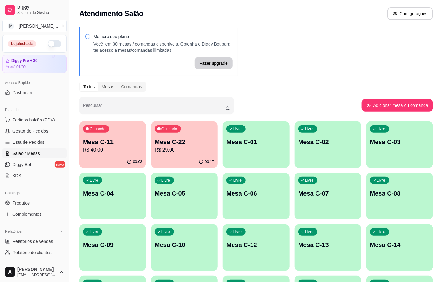
click at [282, 238] on div "Livre Mesa C-12" at bounding box center [256, 243] width 67 height 39
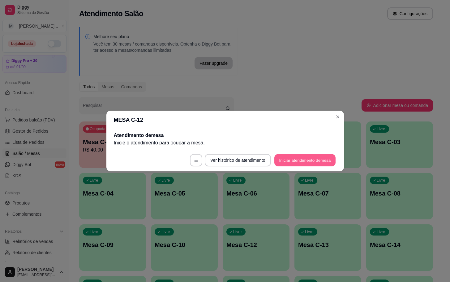
click at [309, 159] on button "Iniciar atendimento de mesa" at bounding box center [304, 160] width 61 height 12
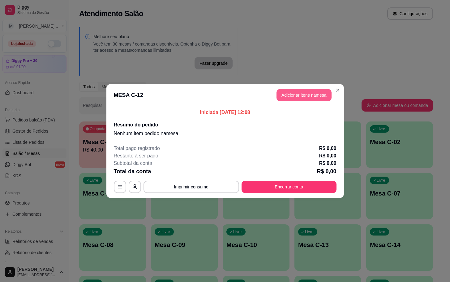
click at [300, 95] on button "Adicionar itens na mesa" at bounding box center [304, 95] width 55 height 12
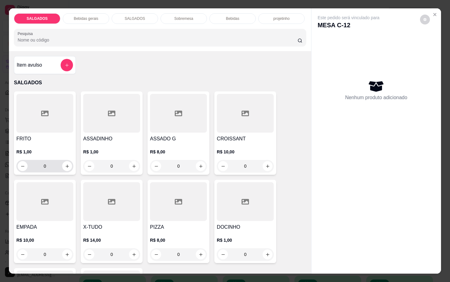
drag, startPoint x: 51, startPoint y: 158, endPoint x: 7, endPoint y: 159, distance: 44.0
click at [9, 159] on div "Item avulso SALGADOS FRITO R$ 1,00 0 ASSADINHO R$ 1,00 0 ASSADO G R$ 8,00 0 CRO…" at bounding box center [160, 162] width 302 height 222
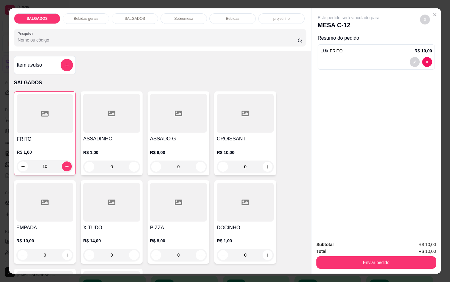
click at [73, 170] on div "FRITO R$ 1,00 10 ASSADINHO R$ 1,00 0 ASSADO G R$ 8,00 0 CROISSANT R$ 10,00 0 EM…" at bounding box center [160, 221] width 292 height 260
click at [65, 164] on icon "increase-product-quantity" at bounding box center [67, 166] width 5 height 5
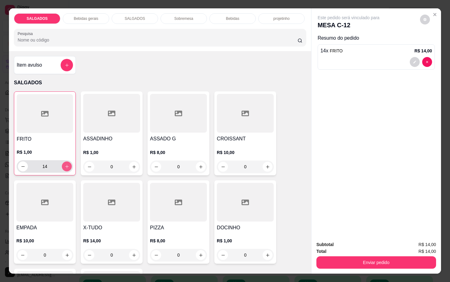
click at [65, 164] on icon "increase-product-quantity" at bounding box center [67, 166] width 5 height 5
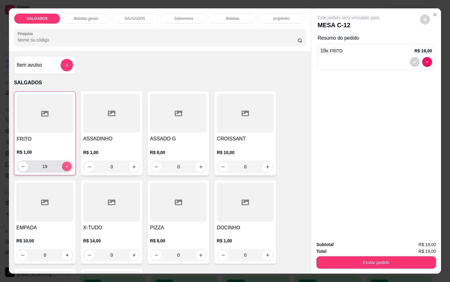
click at [65, 164] on icon "increase-product-quantity" at bounding box center [67, 166] width 5 height 5
type input "22"
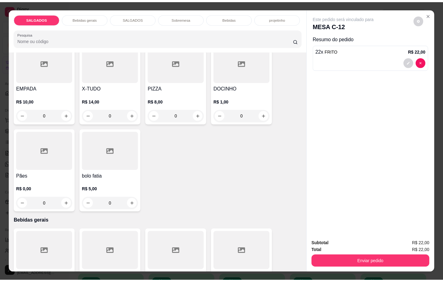
scroll to position [186, 0]
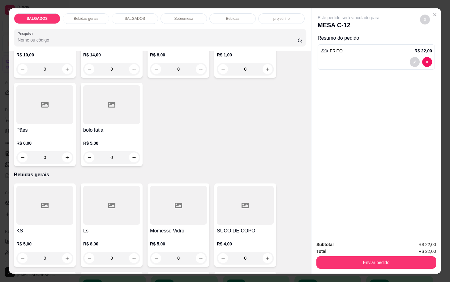
click at [31, 222] on div "KS R$ 5,00 0" at bounding box center [45, 224] width 62 height 83
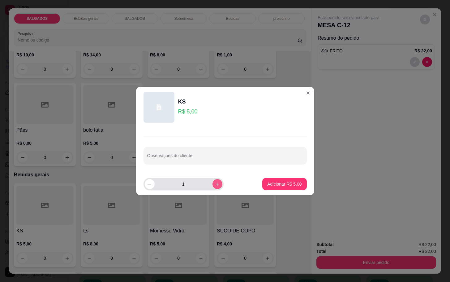
click at [213, 187] on button "increase-product-quantity" at bounding box center [218, 184] width 10 height 10
type input "2"
click at [280, 189] on button "Adicionar R$ 10,00" at bounding box center [283, 184] width 47 height 12
type input "2"
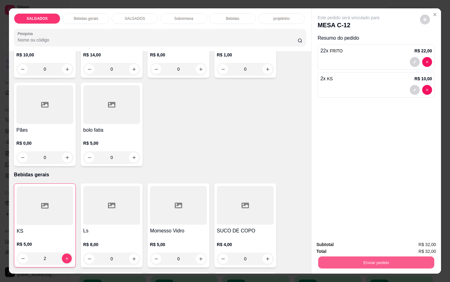
click at [362, 258] on button "Enviar pedido" at bounding box center [376, 262] width 116 height 12
click at [354, 240] on button "Não registrar e enviar pedido" at bounding box center [355, 244] width 64 height 12
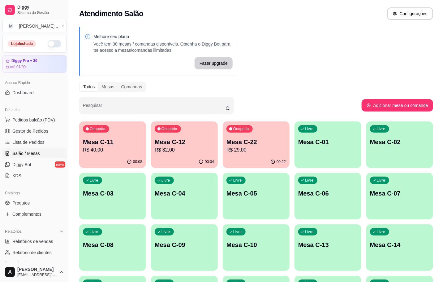
click at [289, 148] on div "Ocupada Mesa C-22 R$ 29,00" at bounding box center [256, 138] width 67 height 34
click at [269, 157] on div "00:22" at bounding box center [256, 162] width 67 height 12
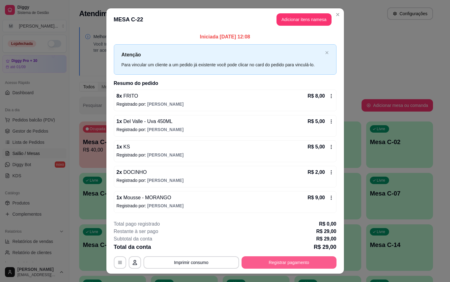
click at [299, 270] on footer "**********" at bounding box center [225, 244] width 238 height 58
click at [299, 268] on footer "**********" at bounding box center [225, 244] width 238 height 58
click at [304, 256] on div "**********" at bounding box center [225, 244] width 223 height 48
click at [287, 261] on button "Registrar pagamento" at bounding box center [289, 262] width 92 height 12
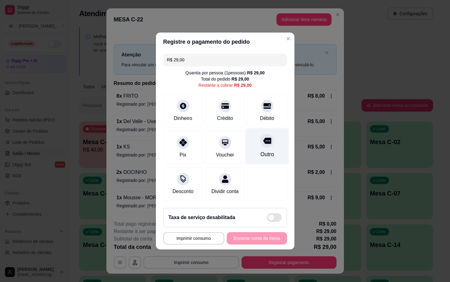
click at [263, 143] on div at bounding box center [268, 141] width 14 height 14
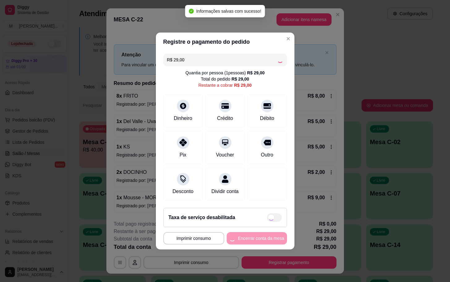
type input "R$ 0,00"
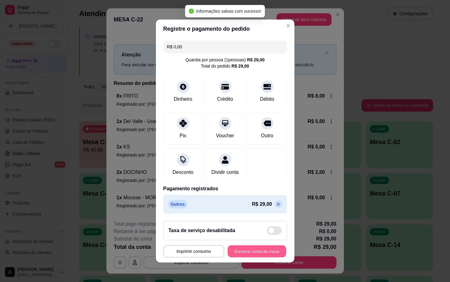
click at [261, 254] on button "Encerrar conta da mesa" at bounding box center [257, 251] width 58 height 12
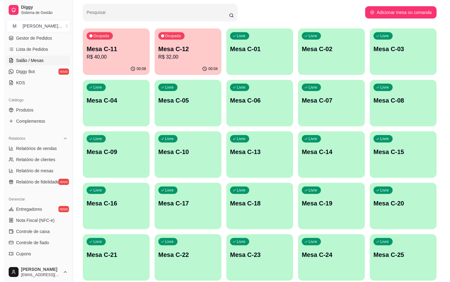
scroll to position [139, 0]
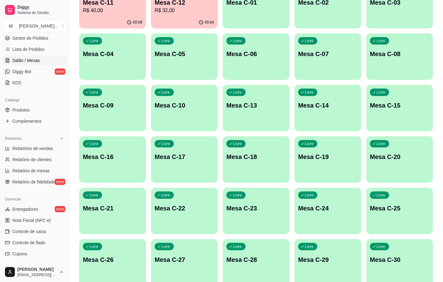
click at [163, 225] on div "Livre Mesa C-22" at bounding box center [184, 206] width 67 height 39
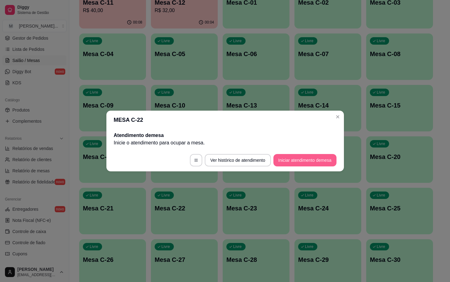
click at [293, 166] on footer "Ver histórico de atendimento Iniciar atendimento de mesa" at bounding box center [225, 160] width 238 height 22
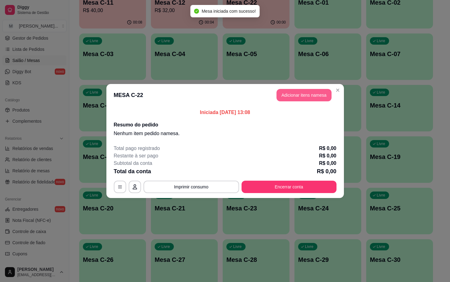
drag, startPoint x: 313, startPoint y: 104, endPoint x: 316, endPoint y: 97, distance: 7.0
click at [316, 99] on header "MESA C-22 Adicionar itens na mesa" at bounding box center [225, 95] width 238 height 22
click at [297, 98] on button "Adicionar itens na mesa" at bounding box center [304, 95] width 53 height 12
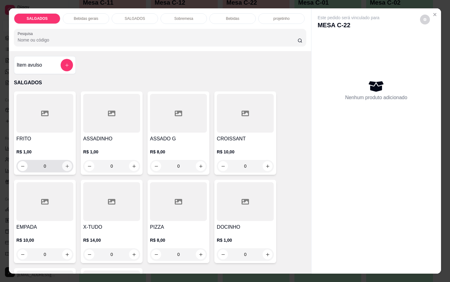
click at [65, 164] on icon "increase-product-quantity" at bounding box center [67, 166] width 5 height 5
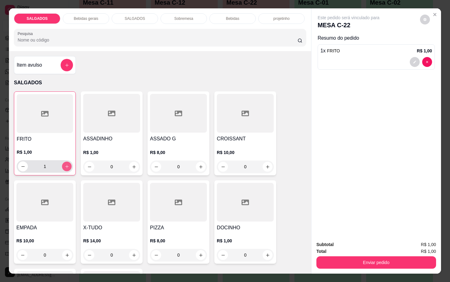
click at [65, 164] on icon "increase-product-quantity" at bounding box center [67, 166] width 5 height 5
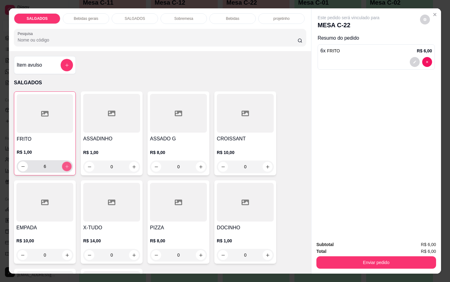
click at [65, 164] on icon "increase-product-quantity" at bounding box center [67, 166] width 5 height 5
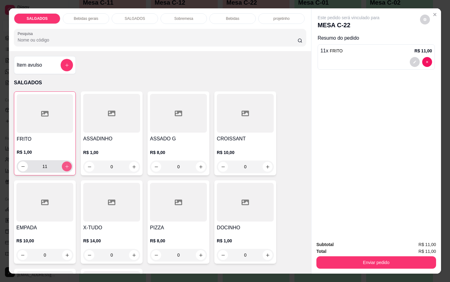
click at [65, 164] on icon "increase-product-quantity" at bounding box center [67, 166] width 5 height 5
click at [21, 165] on icon "decrease-product-quantity" at bounding box center [23, 166] width 5 height 5
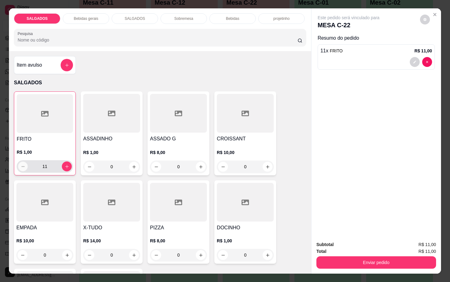
type input "10"
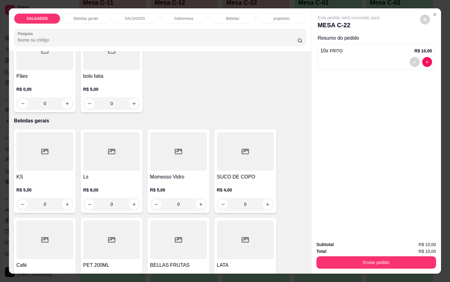
scroll to position [263, 0]
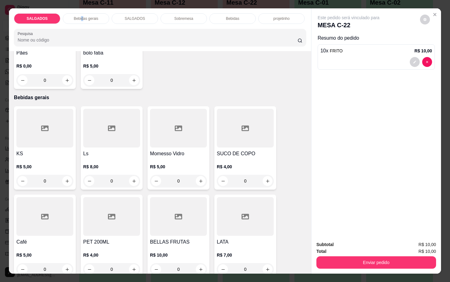
click at [79, 16] on p "Bebidas gerais" at bounding box center [86, 18] width 24 height 5
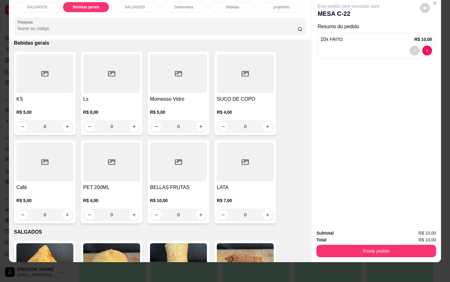
click at [59, 170] on div at bounding box center [44, 161] width 57 height 39
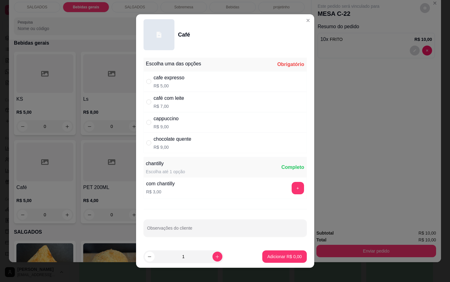
click at [232, 84] on div "cafe expresso R$ 5,00" at bounding box center [225, 81] width 163 height 20
radio input "true"
drag, startPoint x: 266, startPoint y: 248, endPoint x: 262, endPoint y: 253, distance: 7.1
click at [266, 249] on footer "1 Adicionar R$ 5,00" at bounding box center [225, 256] width 178 height 22
click at [267, 253] on p "Adicionar R$ 5,00" at bounding box center [284, 256] width 34 height 6
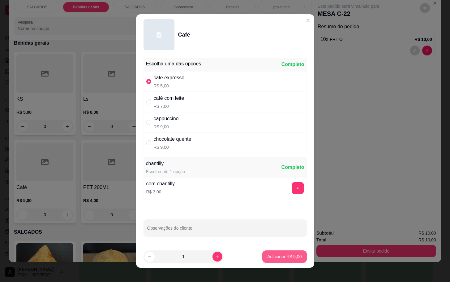
type input "1"
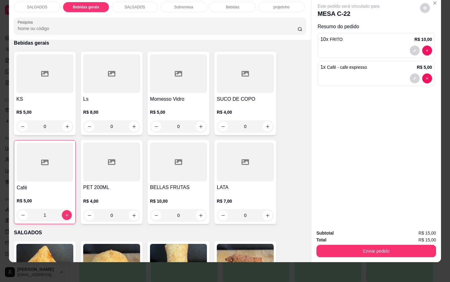
drag, startPoint x: 35, startPoint y: 168, endPoint x: 41, endPoint y: 166, distance: 5.9
click at [41, 166] on div at bounding box center [45, 162] width 56 height 39
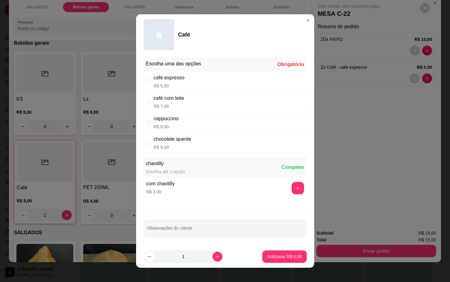
drag, startPoint x: 188, startPoint y: 94, endPoint x: 190, endPoint y: 107, distance: 13.1
click at [189, 94] on div "café com leite R$ 7,00" at bounding box center [225, 102] width 163 height 20
radio input "true"
click at [267, 257] on p "Adicionar R$ 7,00" at bounding box center [284, 256] width 34 height 6
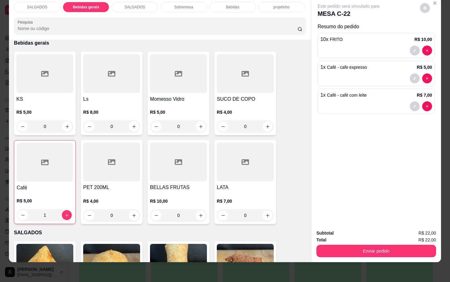
click at [364, 246] on button "Enviar pedido" at bounding box center [377, 250] width 120 height 12
click at [355, 229] on button "Não registrar e enviar pedido" at bounding box center [355, 229] width 64 height 12
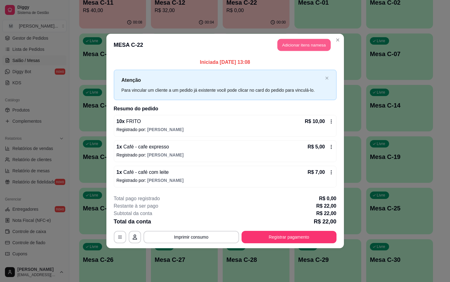
click at [330, 40] on button "Adicionar itens na mesa" at bounding box center [304, 45] width 53 height 12
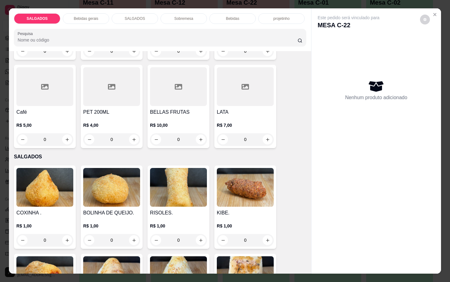
scroll to position [0, 0]
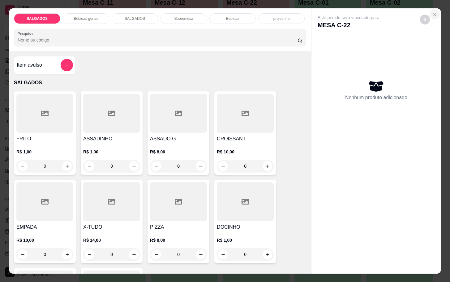
click at [433, 12] on icon "Close" at bounding box center [435, 14] width 5 height 5
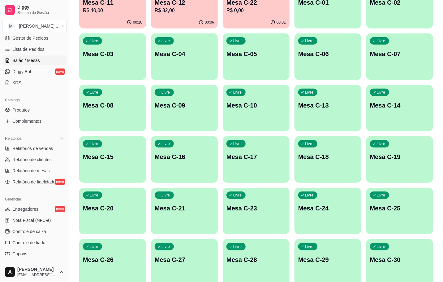
click at [115, 18] on div "00:10" at bounding box center [112, 22] width 67 height 12
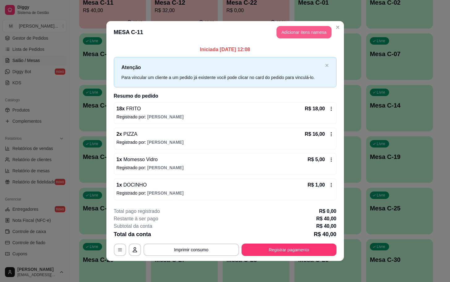
click at [301, 36] on button "Adicionar itens na mesa" at bounding box center [304, 32] width 55 height 12
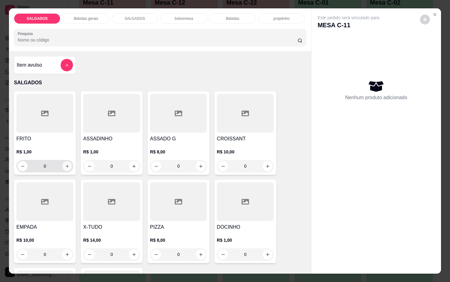
click at [62, 166] on button "increase-product-quantity" at bounding box center [67, 166] width 10 height 10
type input "1"
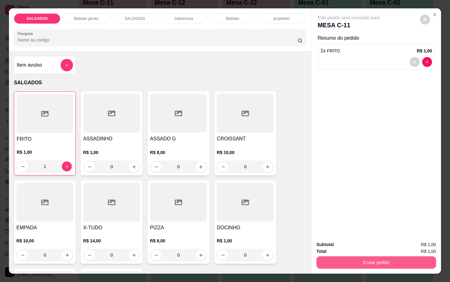
click at [332, 264] on button "Enviar pedido" at bounding box center [377, 262] width 120 height 12
click at [338, 241] on button "Não registrar e enviar pedido" at bounding box center [355, 243] width 62 height 11
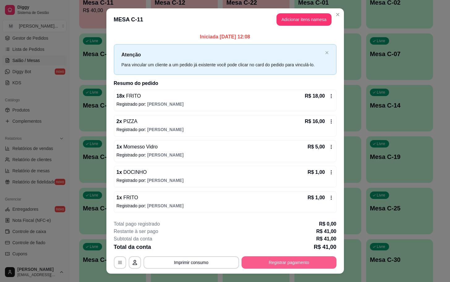
click at [274, 265] on button "Registrar pagamento" at bounding box center [289, 262] width 95 height 12
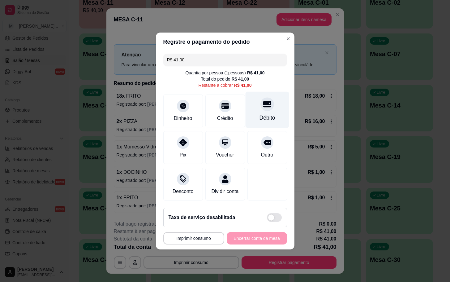
click at [269, 92] on div "Débito" at bounding box center [267, 110] width 44 height 36
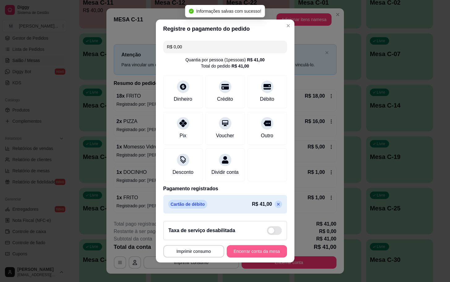
type input "R$ 0,00"
click at [262, 257] on button "Encerrar conta da mesa" at bounding box center [257, 251] width 58 height 12
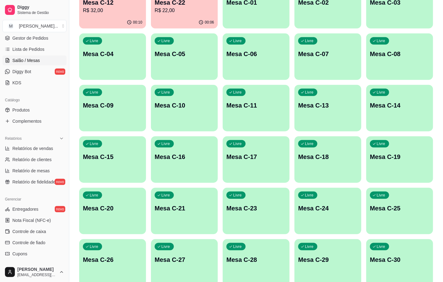
click at [185, 11] on p "R$ 22,00" at bounding box center [184, 10] width 59 height 7
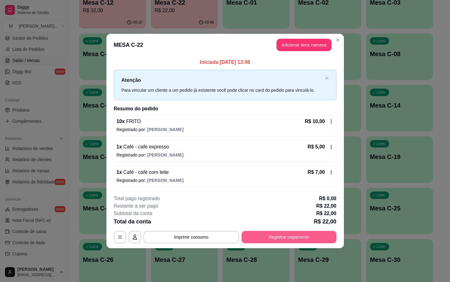
click at [278, 243] on button "Registrar pagamento" at bounding box center [289, 237] width 95 height 12
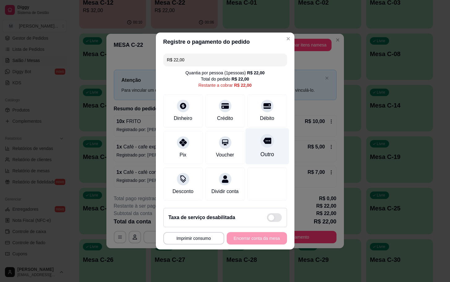
click at [264, 143] on div at bounding box center [268, 141] width 14 height 14
type input "R$ 0,00"
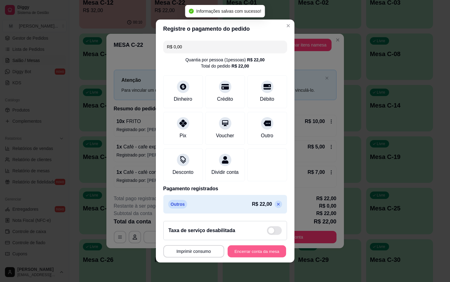
click at [242, 252] on button "Encerrar conta da mesa" at bounding box center [257, 251] width 58 height 12
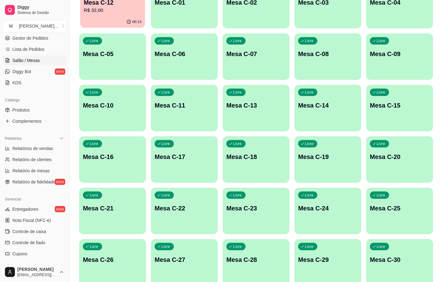
click at [92, 25] on div "00:13" at bounding box center [112, 22] width 65 height 12
click at [88, 20] on div "00:13" at bounding box center [112, 22] width 67 height 12
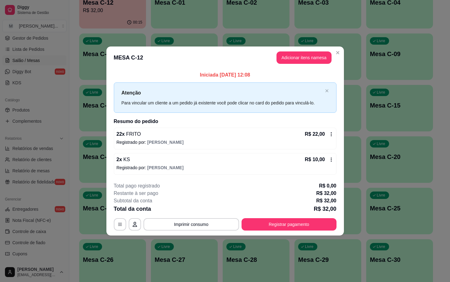
click at [272, 217] on div "**********" at bounding box center [225, 206] width 223 height 48
click at [276, 227] on button "Registrar pagamento" at bounding box center [289, 224] width 95 height 12
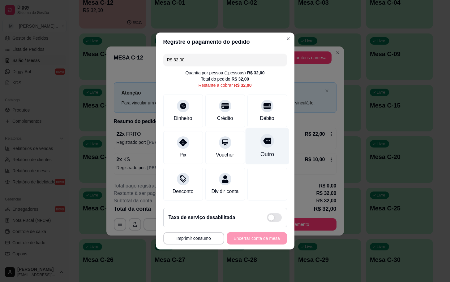
click at [260, 150] on div "Outro" at bounding box center [267, 154] width 14 height 8
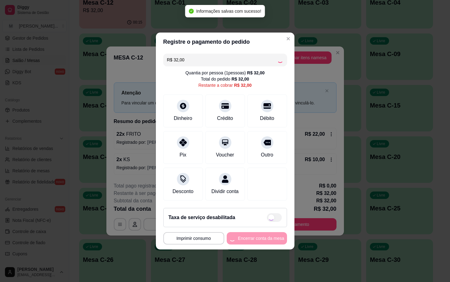
type input "R$ 0,00"
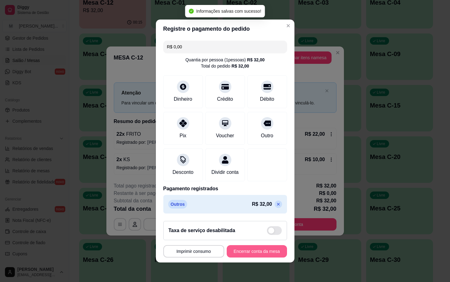
click at [253, 257] on button "Encerrar conta da mesa" at bounding box center [257, 251] width 60 height 12
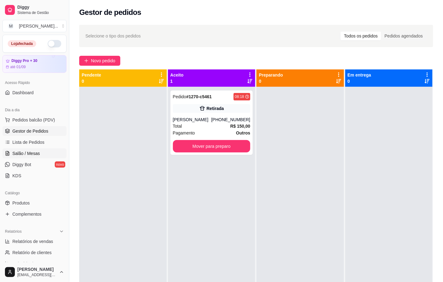
click at [31, 153] on span "Salão / Mesas" at bounding box center [26, 153] width 28 height 6
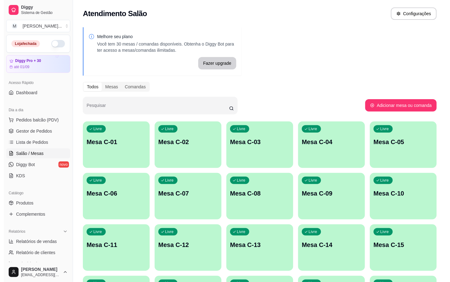
scroll to position [168, 0]
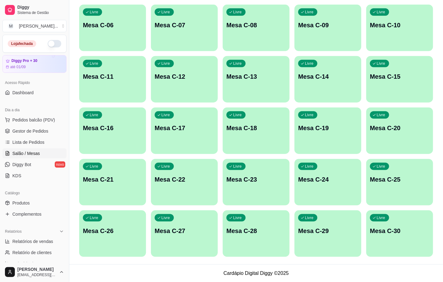
click at [130, 80] on p "Mesa C-11" at bounding box center [112, 76] width 59 height 9
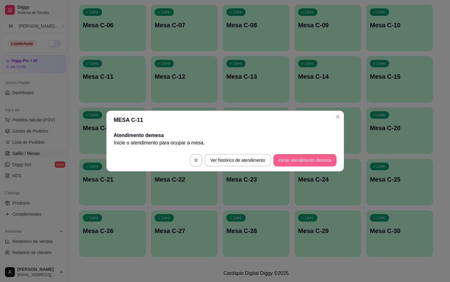
click at [300, 157] on button "Iniciar atendimento de mesa" at bounding box center [305, 160] width 63 height 12
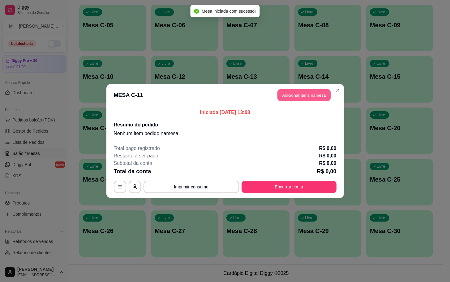
click at [299, 90] on button "Adicionar itens na mesa" at bounding box center [304, 95] width 53 height 12
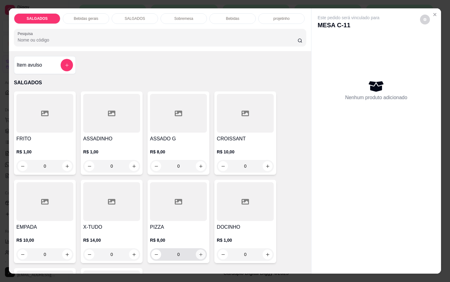
click at [199, 252] on icon "increase-product-quantity" at bounding box center [201, 254] width 5 height 5
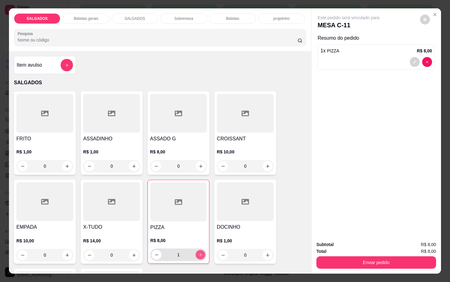
click at [198, 252] on icon "increase-product-quantity" at bounding box center [200, 254] width 5 height 5
type input "2"
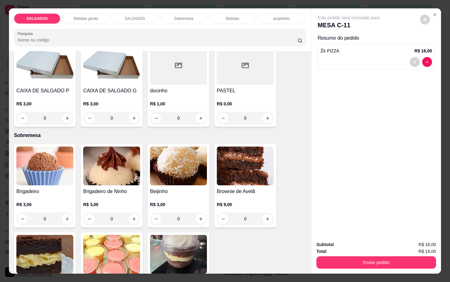
scroll to position [975, 0]
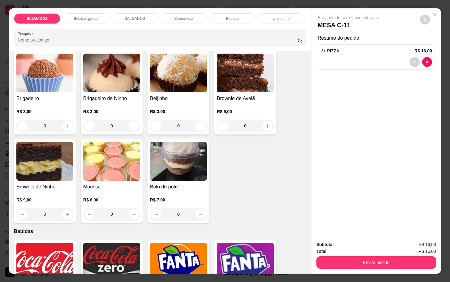
click at [179, 168] on img at bounding box center [178, 161] width 57 height 39
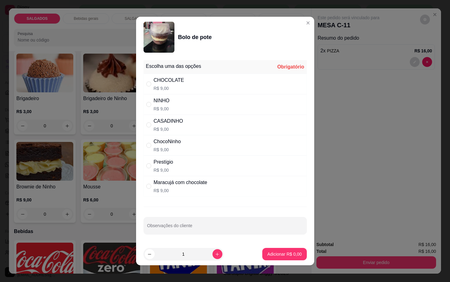
click at [185, 88] on div "CHOCOLATE R$ 9,00" at bounding box center [225, 84] width 163 height 20
radio input "true"
click at [271, 250] on button "Adicionar R$ 9,00" at bounding box center [284, 254] width 44 height 12
type input "1"
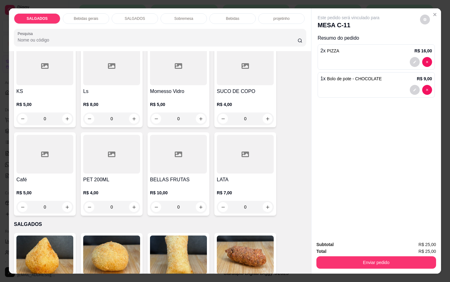
scroll to position [278, 0]
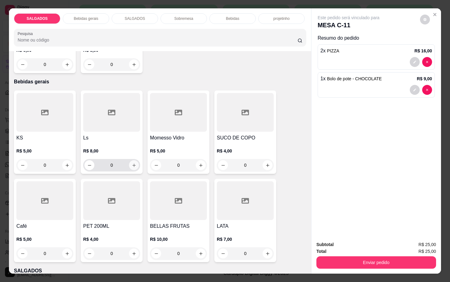
click at [132, 163] on icon "increase-product-quantity" at bounding box center [134, 165] width 5 height 5
type input "1"
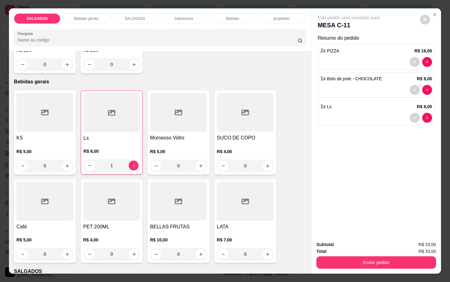
click at [381, 254] on div "Enviar pedido" at bounding box center [377, 261] width 120 height 14
click at [388, 254] on div "Enviar pedido" at bounding box center [377, 261] width 120 height 14
click at [388, 258] on button "Enviar pedido" at bounding box center [377, 262] width 120 height 12
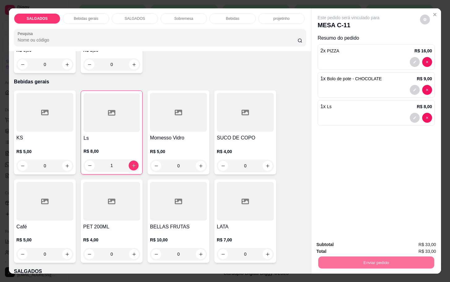
click at [356, 243] on button "Não registrar e enviar pedido" at bounding box center [355, 243] width 62 height 11
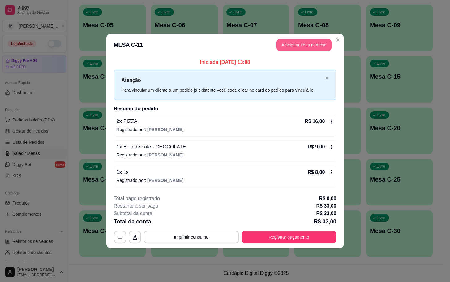
click at [300, 43] on button "Adicionar itens na mesa" at bounding box center [304, 45] width 55 height 12
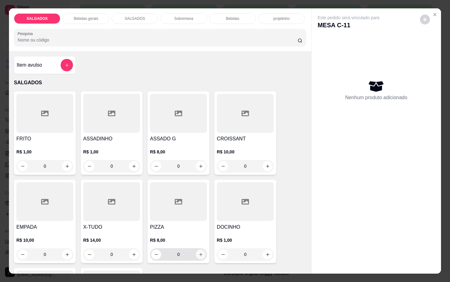
click at [199, 252] on icon "increase-product-quantity" at bounding box center [201, 254] width 5 height 5
type input "1"
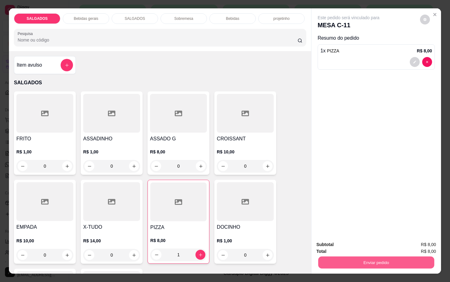
click at [366, 257] on button "Enviar pedido" at bounding box center [376, 262] width 116 height 12
click at [357, 243] on button "Não registrar e enviar pedido" at bounding box center [355, 244] width 64 height 12
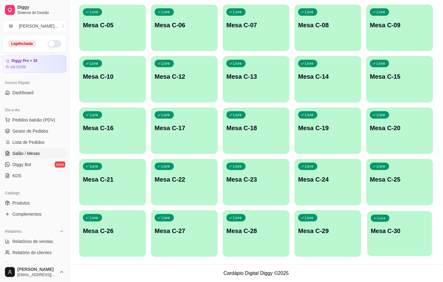
click at [383, 245] on div "Livre Mesa C-30" at bounding box center [399, 230] width 65 height 38
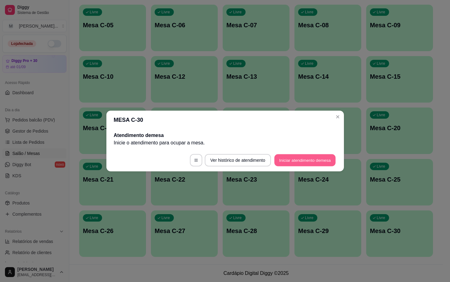
click at [308, 160] on button "Iniciar atendimento de mesa" at bounding box center [304, 160] width 61 height 12
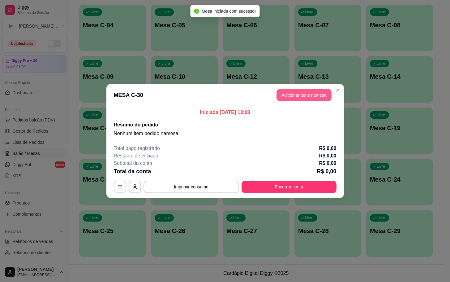
click at [294, 95] on button "Adicionar itens na mesa" at bounding box center [304, 95] width 55 height 12
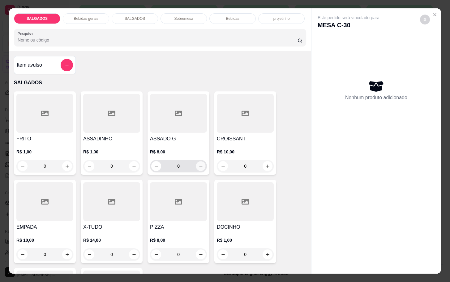
click at [196, 162] on button "increase-product-quantity" at bounding box center [201, 166] width 10 height 10
type input "1"
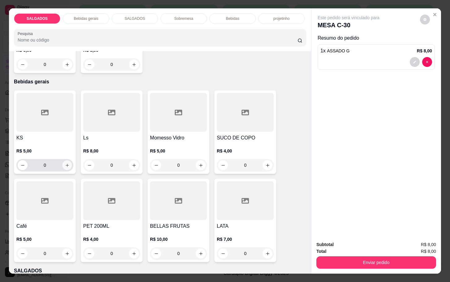
click at [65, 163] on icon "increase-product-quantity" at bounding box center [67, 165] width 5 height 5
type input "1"
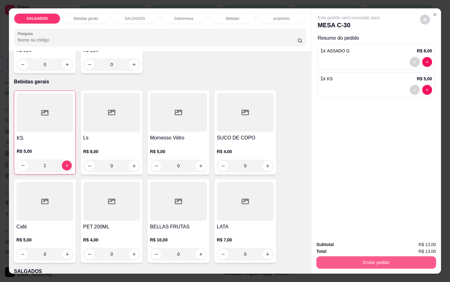
click at [352, 263] on button "Enviar pedido" at bounding box center [377, 262] width 120 height 12
click at [355, 243] on button "Não registrar e enviar pedido" at bounding box center [355, 244] width 64 height 12
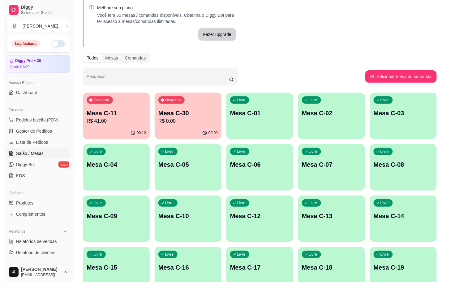
scroll to position [75, 0]
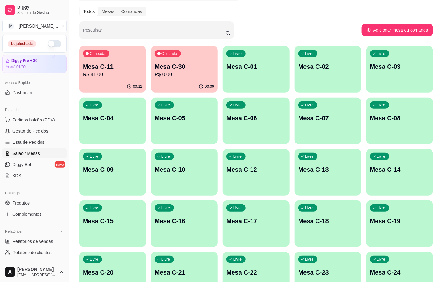
click at [231, 266] on div "Livre Mesa C-22" at bounding box center [256, 271] width 67 height 39
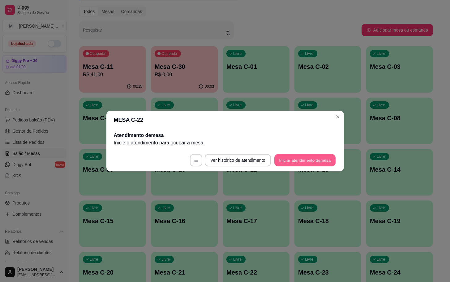
click at [291, 157] on button "Iniciar atendimento de mesa" at bounding box center [304, 160] width 61 height 12
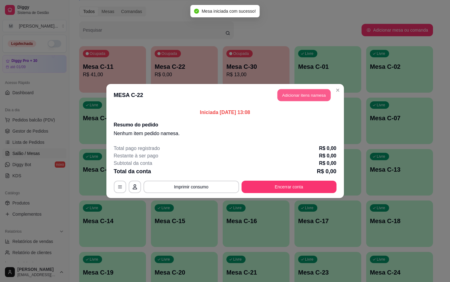
click at [315, 100] on button "Adicionar itens na mesa" at bounding box center [304, 95] width 53 height 12
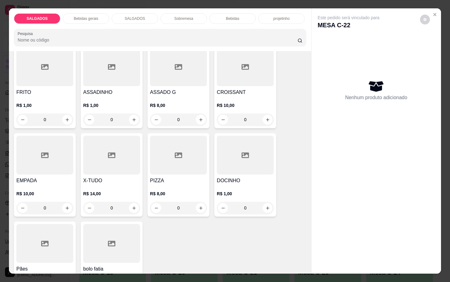
scroll to position [93, 0]
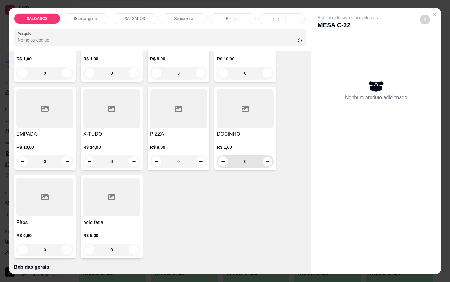
click at [263, 157] on button "increase-product-quantity" at bounding box center [268, 162] width 10 height 10
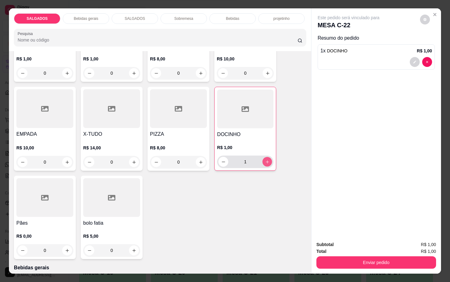
click at [263, 157] on button "increase-product-quantity" at bounding box center [268, 162] width 10 height 10
click at [263, 157] on button "increase-product-quantity" at bounding box center [267, 162] width 10 height 10
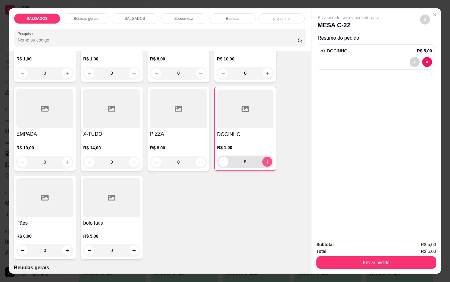
type input "6"
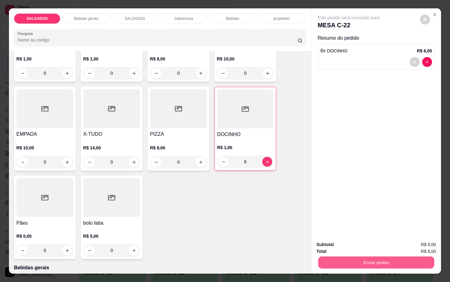
click at [352, 256] on button "Enviar pedido" at bounding box center [376, 262] width 116 height 12
click at [349, 244] on button "Não registrar e enviar pedido" at bounding box center [355, 244] width 64 height 12
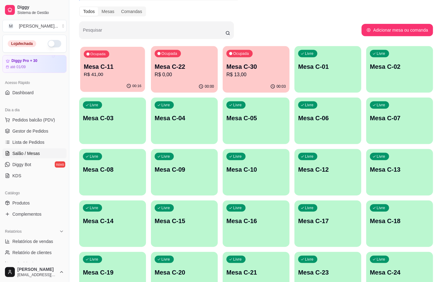
click at [121, 71] on p "R$ 41,00" at bounding box center [113, 74] width 58 height 7
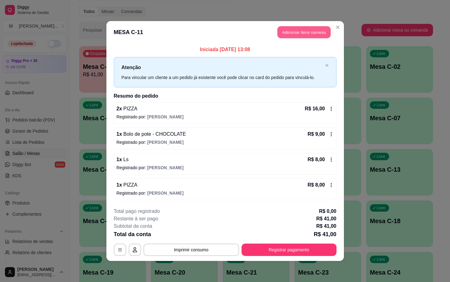
click at [318, 33] on button "Adicionar itens na mesa" at bounding box center [304, 32] width 53 height 12
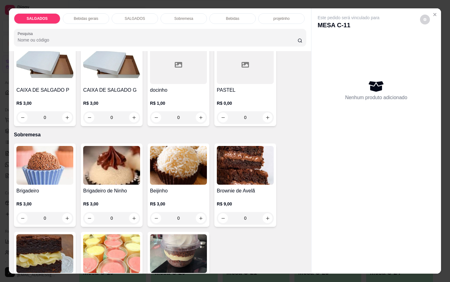
scroll to position [928, 0]
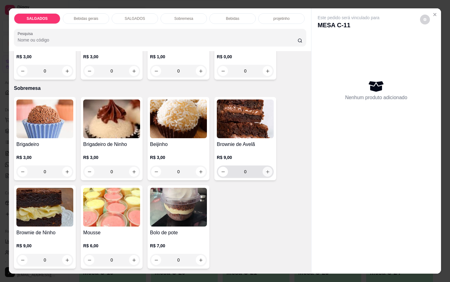
click at [266, 172] on button "increase-product-quantity" at bounding box center [268, 171] width 10 height 10
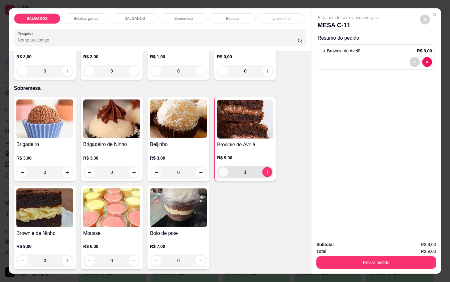
click at [219, 171] on button "decrease-product-quantity" at bounding box center [224, 172] width 10 height 10
type input "0"
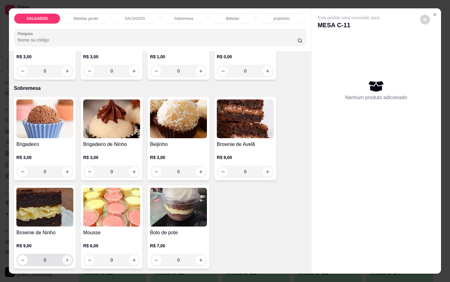
click at [65, 257] on icon "increase-product-quantity" at bounding box center [67, 259] width 5 height 5
type input "1"
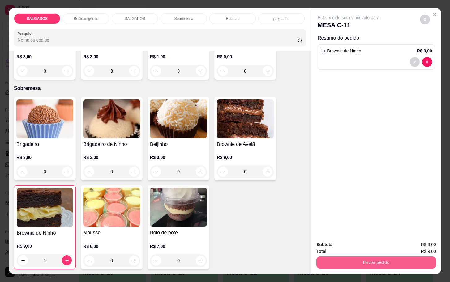
click at [354, 256] on button "Enviar pedido" at bounding box center [377, 262] width 120 height 12
click at [355, 247] on button "Não registrar e enviar pedido" at bounding box center [355, 243] width 62 height 11
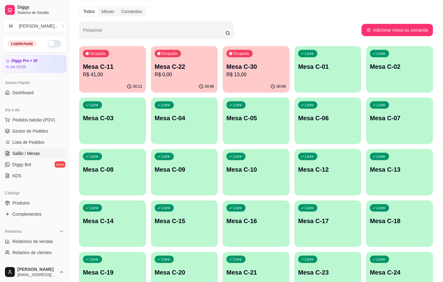
click at [222, 69] on div "Ocupada Mesa C-11 R$ 41,00 00:21 Ocupada Mesa C-22 R$ 0,00 00:06 Ocupada Mesa C…" at bounding box center [256, 197] width 354 height 303
click at [250, 74] on p "R$ 13,00" at bounding box center [256, 74] width 58 height 7
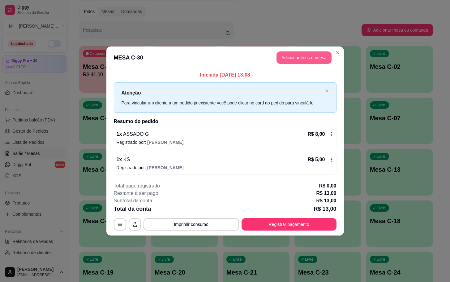
click at [296, 53] on button "Adicionar itens na mesa" at bounding box center [304, 57] width 55 height 12
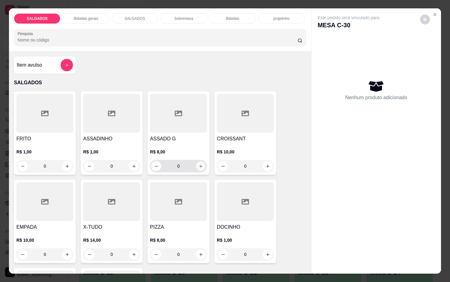
click at [200, 163] on button "increase-product-quantity" at bounding box center [201, 166] width 10 height 10
type input "1"
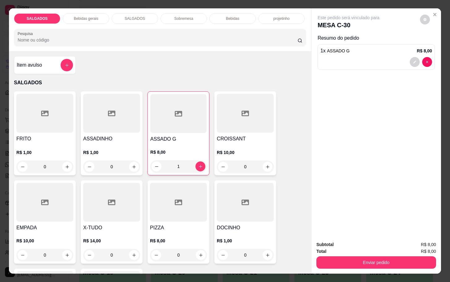
click at [346, 265] on div "Subtotal R$ 8,00 Total R$ 8,00 Enviar pedido" at bounding box center [377, 254] width 130 height 37
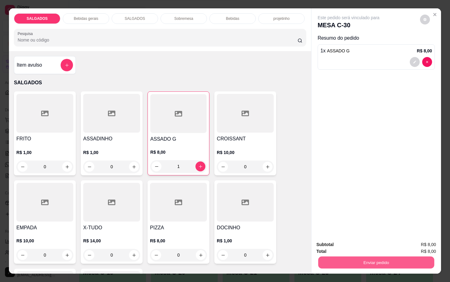
click at [346, 259] on button "Enviar pedido" at bounding box center [376, 262] width 116 height 12
click at [350, 244] on button "Não registrar e enviar pedido" at bounding box center [355, 243] width 62 height 11
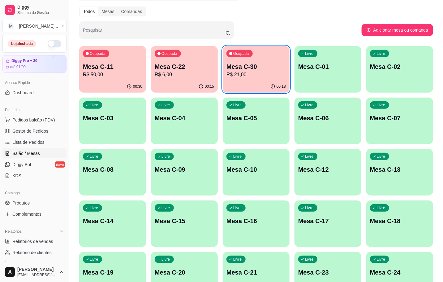
click at [279, 74] on p "R$ 21,00" at bounding box center [255, 74] width 59 height 7
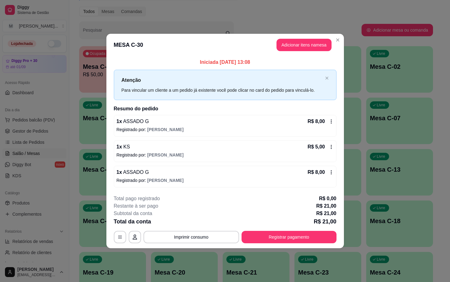
click at [299, 51] on header "MESA C-30 Adicionar itens na mesa" at bounding box center [225, 45] width 238 height 22
click at [291, 44] on button "Adicionar itens na mesa" at bounding box center [304, 45] width 53 height 12
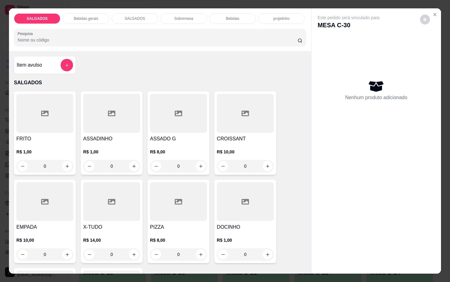
click at [179, 17] on p "Sobremesa" at bounding box center [183, 18] width 19 height 5
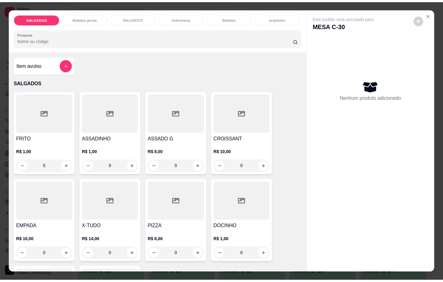
scroll to position [15, 0]
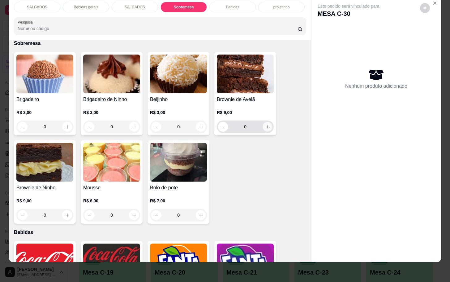
click at [266, 124] on icon "increase-product-quantity" at bounding box center [267, 126] width 5 height 5
type input "1"
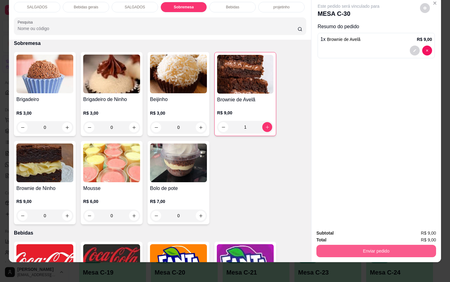
click at [365, 248] on button "Enviar pedido" at bounding box center [377, 250] width 120 height 12
click at [363, 231] on button "Não registrar e enviar pedido" at bounding box center [355, 229] width 64 height 12
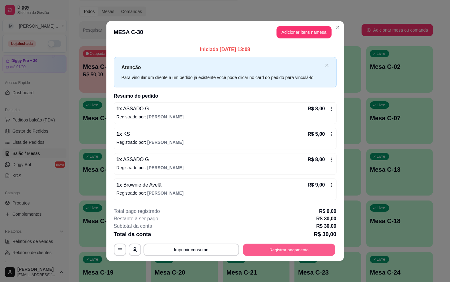
click at [274, 249] on button "Registrar pagamento" at bounding box center [289, 249] width 92 height 12
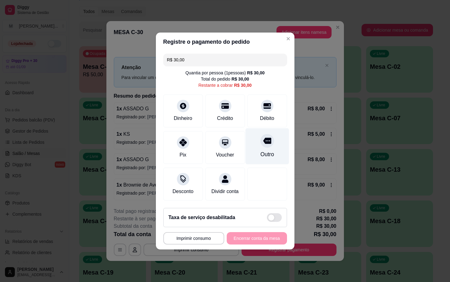
click at [264, 154] on div "Outro" at bounding box center [267, 154] width 14 height 8
type input "R$ 0,00"
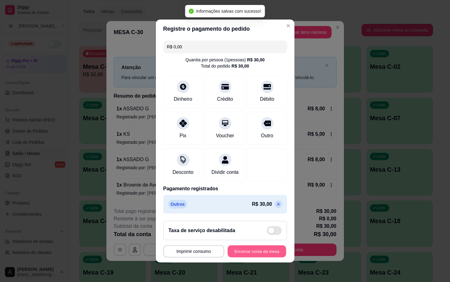
click at [258, 256] on button "Encerrar conta da mesa" at bounding box center [257, 251] width 58 height 12
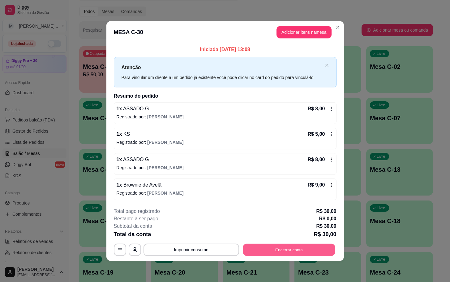
click at [301, 253] on button "Encerrar conta" at bounding box center [289, 249] width 92 height 12
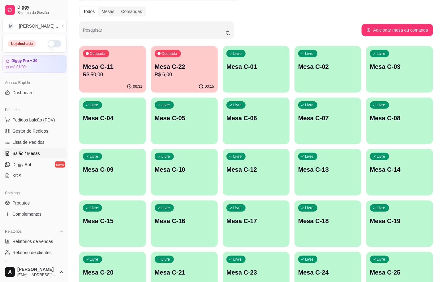
click at [181, 52] on div "Ocupada Mesa C-22 R$ 6,00" at bounding box center [184, 63] width 67 height 34
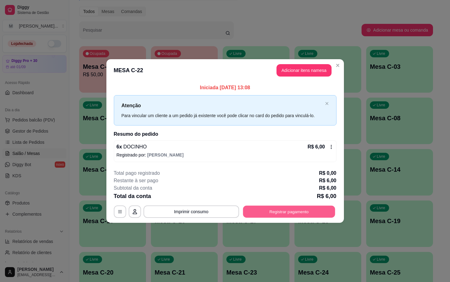
click at [284, 208] on button "Registrar pagamento" at bounding box center [289, 211] width 92 height 12
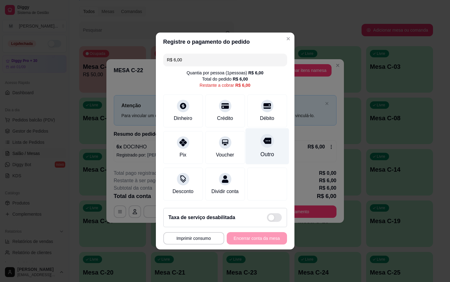
click at [269, 151] on div "Outro" at bounding box center [267, 146] width 44 height 36
type input "R$ 0,00"
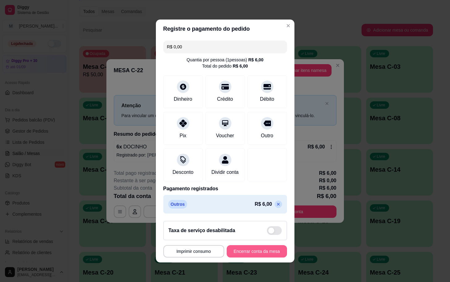
click at [252, 257] on button "Encerrar conta da mesa" at bounding box center [257, 251] width 60 height 12
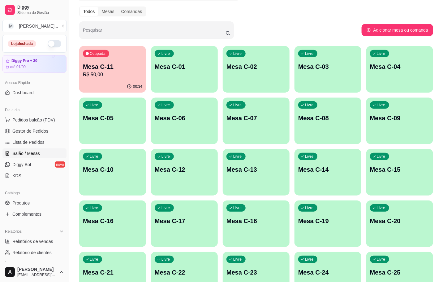
click at [110, 80] on button "Ocupada Mesa C-11 R$ 50,00 00:34" at bounding box center [112, 69] width 67 height 46
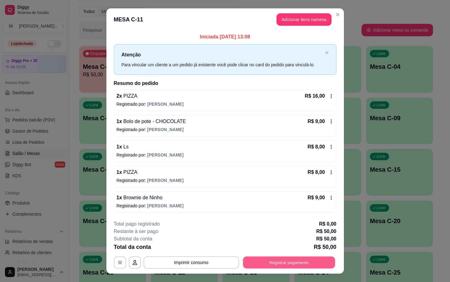
click at [279, 265] on button "Registrar pagamento" at bounding box center [289, 262] width 92 height 12
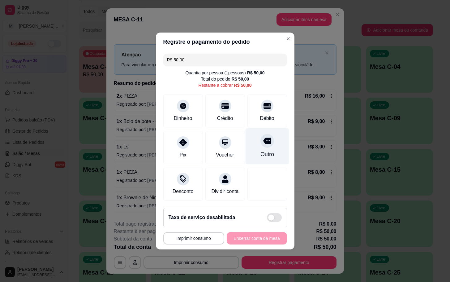
click at [264, 141] on icon at bounding box center [267, 140] width 8 height 8
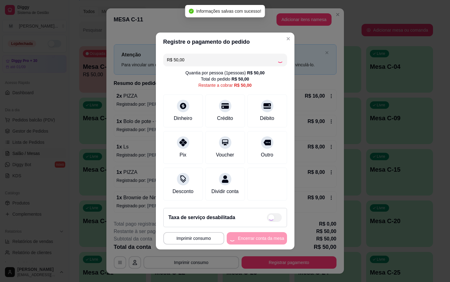
type input "R$ 0,00"
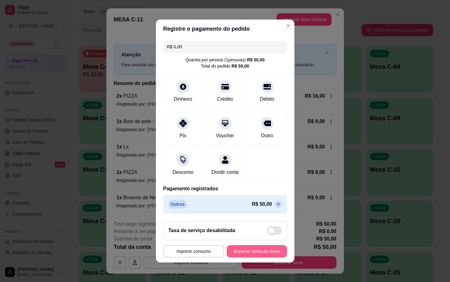
click at [240, 257] on button "Encerrar conta da mesa" at bounding box center [257, 251] width 60 height 12
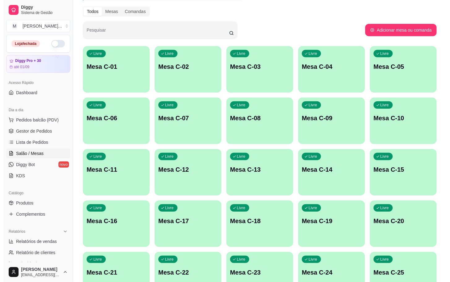
scroll to position [122, 0]
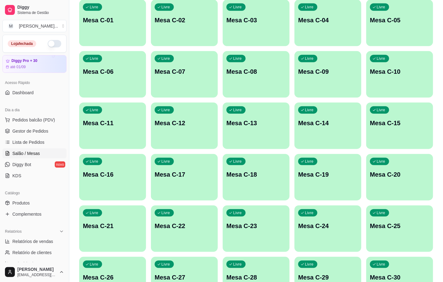
click at [325, 114] on div "Livre Mesa C-14" at bounding box center [328, 121] width 67 height 39
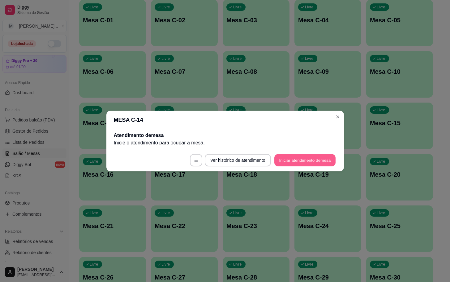
click at [292, 163] on button "Iniciar atendimento de mesa" at bounding box center [304, 160] width 61 height 12
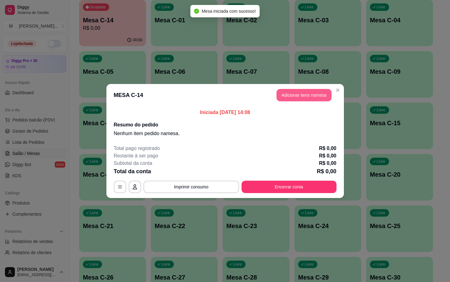
click at [289, 88] on header "MESA C-14 Adicionar itens na mesa" at bounding box center [225, 95] width 238 height 22
click at [289, 100] on button "Adicionar itens na mesa" at bounding box center [304, 95] width 55 height 12
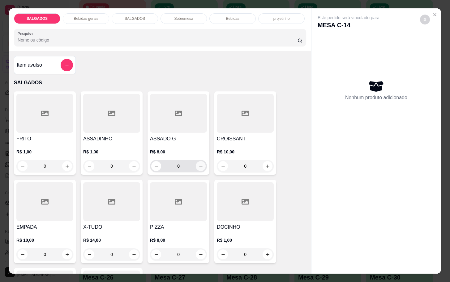
click at [198, 166] on button "increase-product-quantity" at bounding box center [201, 166] width 10 height 10
type input "1"
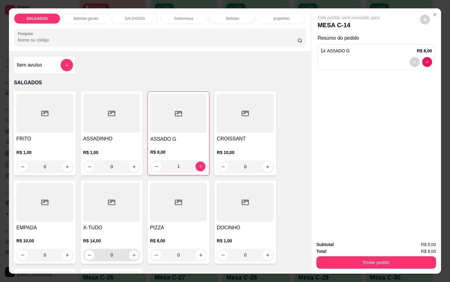
click at [132, 250] on button "increase-product-quantity" at bounding box center [134, 255] width 10 height 10
type input "1"
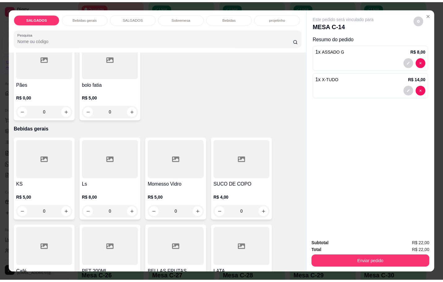
scroll to position [278, 0]
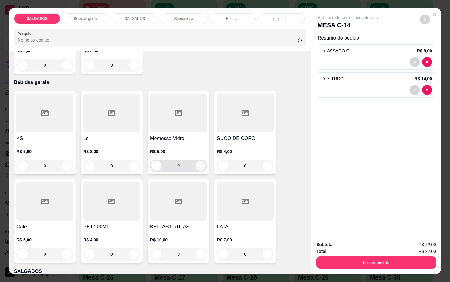
click at [199, 163] on icon "increase-product-quantity" at bounding box center [201, 165] width 5 height 5
type input "1"
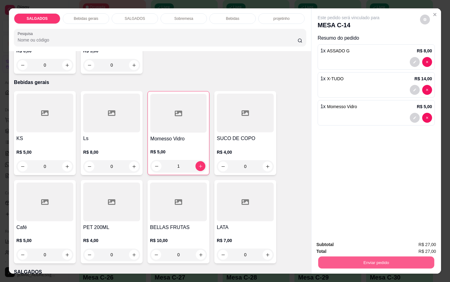
click at [393, 256] on button "Enviar pedido" at bounding box center [376, 262] width 116 height 12
click at [367, 241] on button "Não registrar e enviar pedido" at bounding box center [355, 243] width 62 height 11
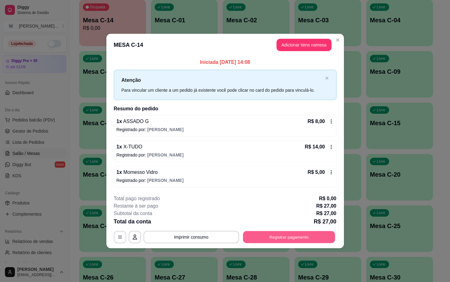
click at [295, 233] on button "Registrar pagamento" at bounding box center [289, 237] width 92 height 12
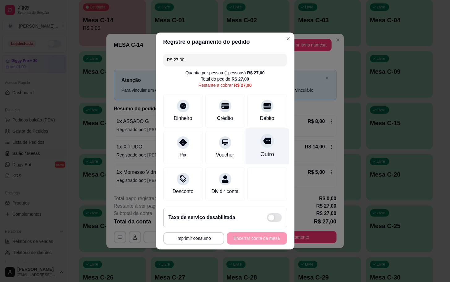
click at [267, 151] on div "Outro" at bounding box center [267, 154] width 14 height 8
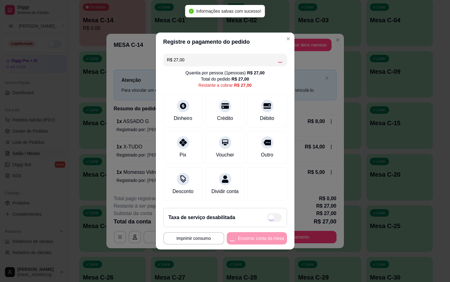
type input "R$ 0,00"
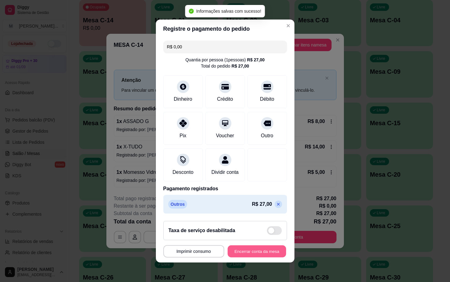
click at [250, 249] on button "Encerrar conta da mesa" at bounding box center [257, 251] width 58 height 12
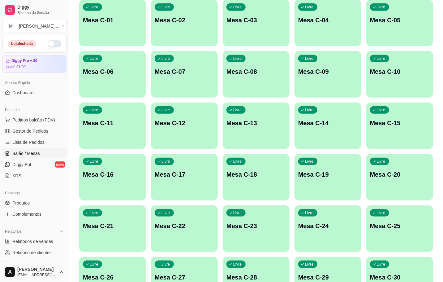
scroll to position [29, 0]
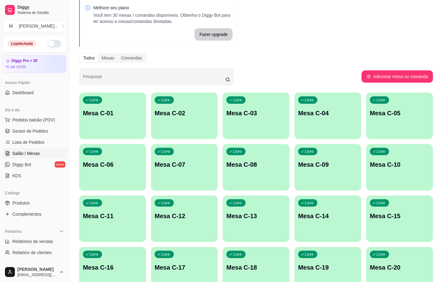
click at [105, 208] on div "Livre Mesa C-11" at bounding box center [112, 214] width 67 height 39
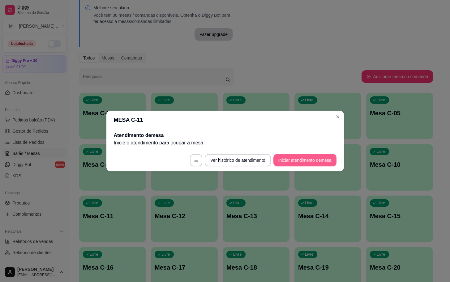
click at [311, 154] on button "Iniciar atendimento de mesa" at bounding box center [305, 160] width 63 height 12
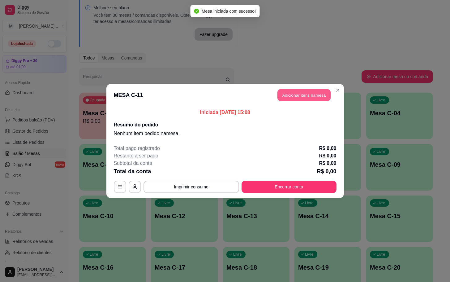
click at [311, 93] on button "Adicionar itens na mesa" at bounding box center [304, 95] width 53 height 12
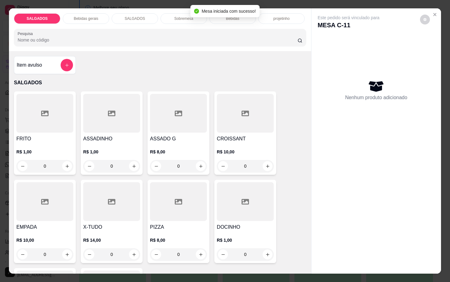
click at [62, 109] on div at bounding box center [44, 113] width 57 height 39
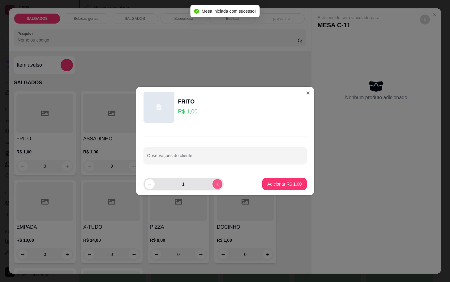
click at [215, 184] on icon "increase-product-quantity" at bounding box center [217, 184] width 5 height 5
type input "5"
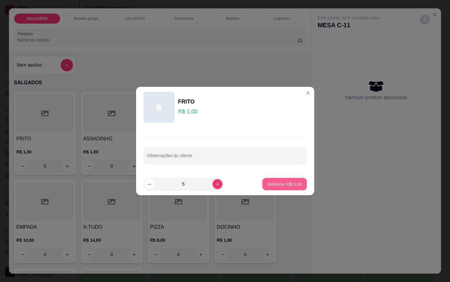
click at [269, 184] on p "Adicionar R$ 5,00" at bounding box center [284, 184] width 34 height 6
type input "5"
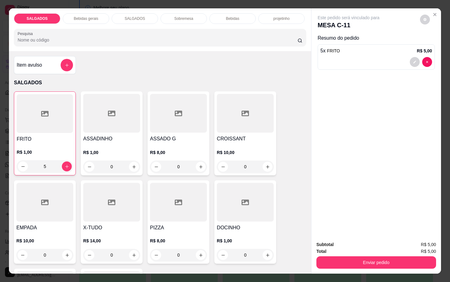
drag, startPoint x: 334, startPoint y: 252, endPoint x: 334, endPoint y: 256, distance: 5.0
click at [335, 254] on div "Enviar pedido" at bounding box center [377, 261] width 120 height 14
click at [337, 259] on button "Enviar pedido" at bounding box center [377, 262] width 120 height 12
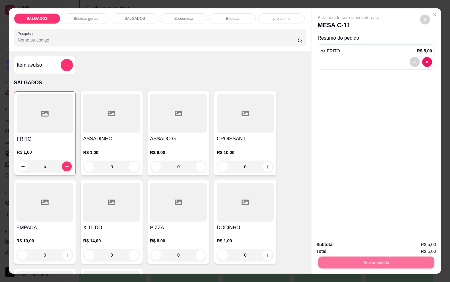
click at [328, 238] on button "Não registrar e enviar pedido" at bounding box center [355, 243] width 62 height 11
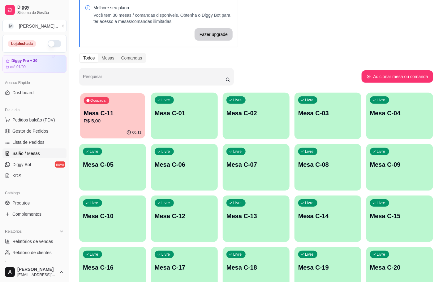
click at [95, 119] on p "R$ 5,00" at bounding box center [113, 120] width 58 height 7
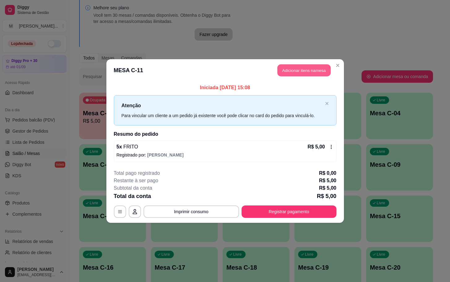
click at [290, 75] on button "Adicionar itens na mesa" at bounding box center [304, 70] width 53 height 12
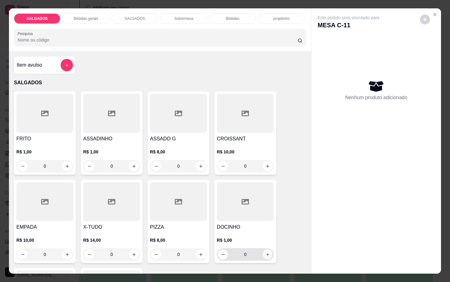
click at [265, 252] on icon "increase-product-quantity" at bounding box center [267, 254] width 5 height 5
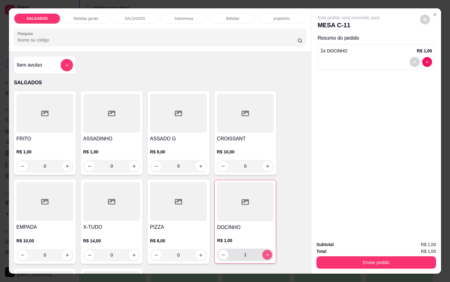
click at [265, 252] on icon "increase-product-quantity" at bounding box center [267, 254] width 5 height 5
type input "2"
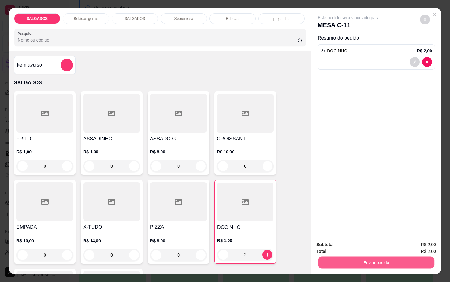
click at [328, 256] on button "Enviar pedido" at bounding box center [376, 262] width 116 height 12
click at [336, 242] on button "Não registrar e enviar pedido" at bounding box center [355, 244] width 64 height 12
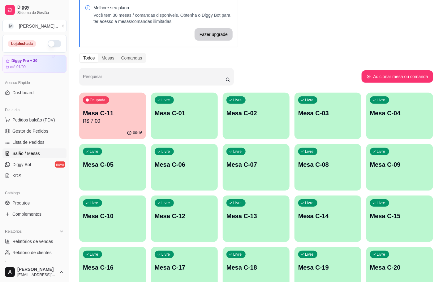
click at [107, 120] on p "R$ 7,00" at bounding box center [112, 120] width 59 height 7
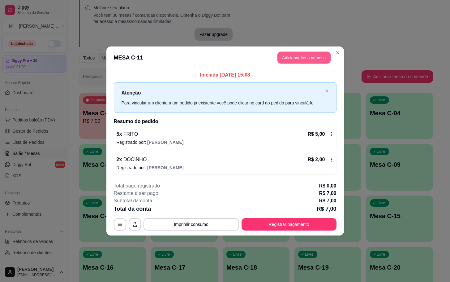
click at [308, 59] on button "Adicionar itens na mesa" at bounding box center [304, 58] width 53 height 12
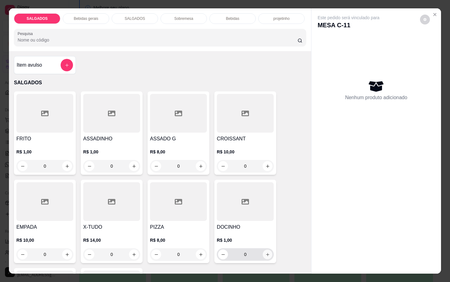
click at [265, 252] on icon "increase-product-quantity" at bounding box center [267, 254] width 5 height 5
type input "1"
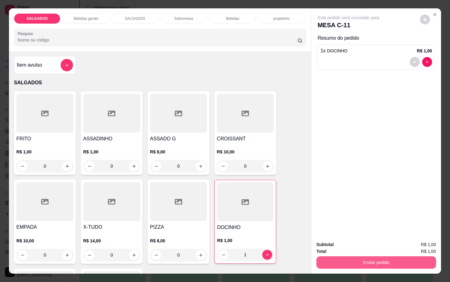
click at [351, 256] on button "Enviar pedido" at bounding box center [377, 262] width 120 height 12
click at [343, 243] on button "Não registrar e enviar pedido" at bounding box center [355, 243] width 62 height 11
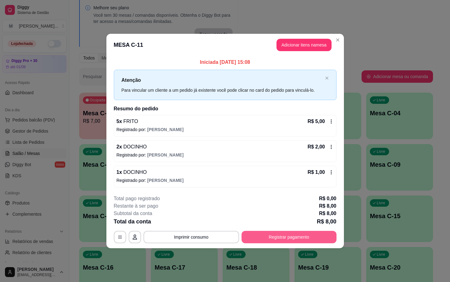
click at [294, 238] on button "Registrar pagamento" at bounding box center [289, 237] width 95 height 12
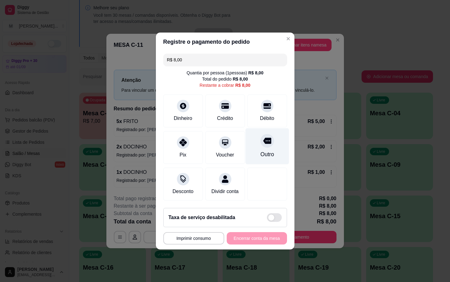
click at [260, 150] on div "Outro" at bounding box center [267, 154] width 14 height 8
type input "R$ 0,00"
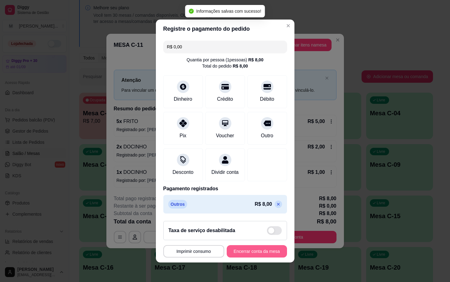
click at [253, 251] on button "Encerrar conta da mesa" at bounding box center [257, 251] width 60 height 12
